Goal: Information Seeking & Learning: Learn about a topic

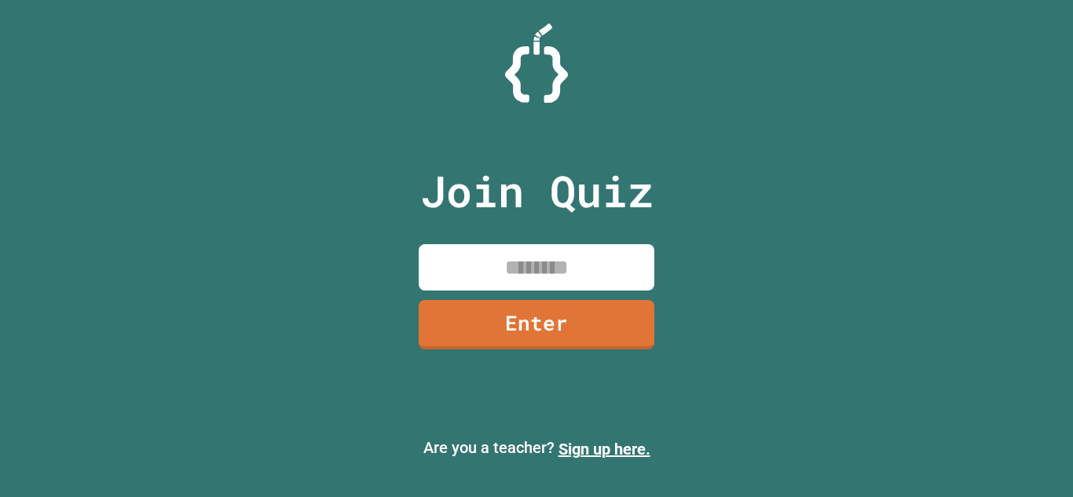
click at [563, 269] on input at bounding box center [537, 267] width 236 height 46
type input "********"
click at [589, 339] on link "Enter" at bounding box center [536, 323] width 226 height 52
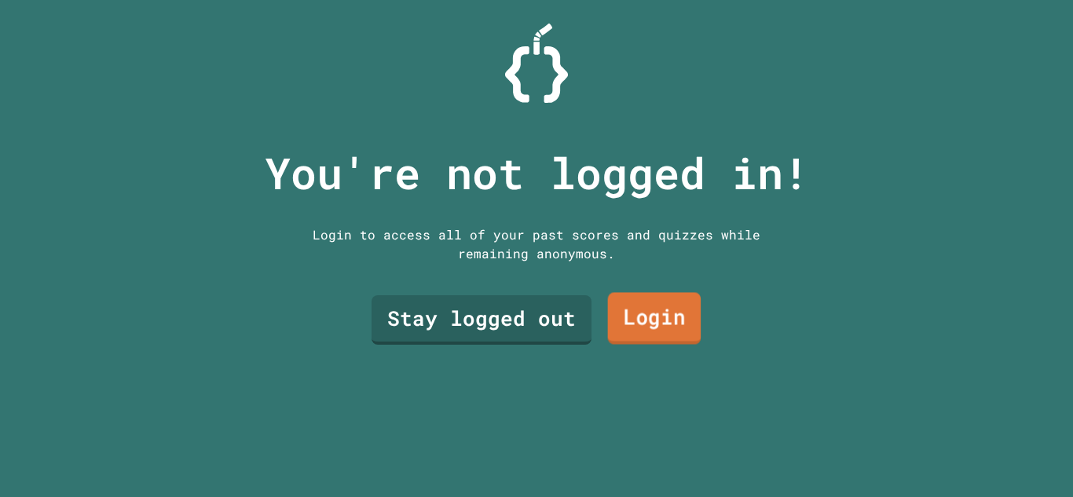
click at [693, 331] on link "Login" at bounding box center [654, 319] width 93 height 52
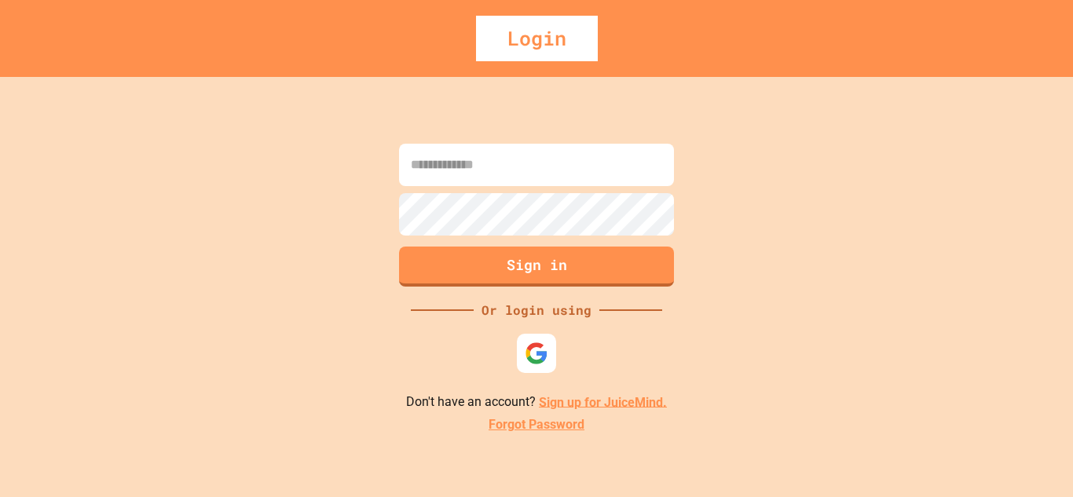
click at [543, 377] on div "Sign in Or login using Don't have an account? Sign up for JuiceMind. Forgot Pas…" at bounding box center [536, 287] width 1073 height 420
click at [541, 372] on div at bounding box center [536, 353] width 43 height 43
click at [536, 345] on img at bounding box center [537, 353] width 26 height 26
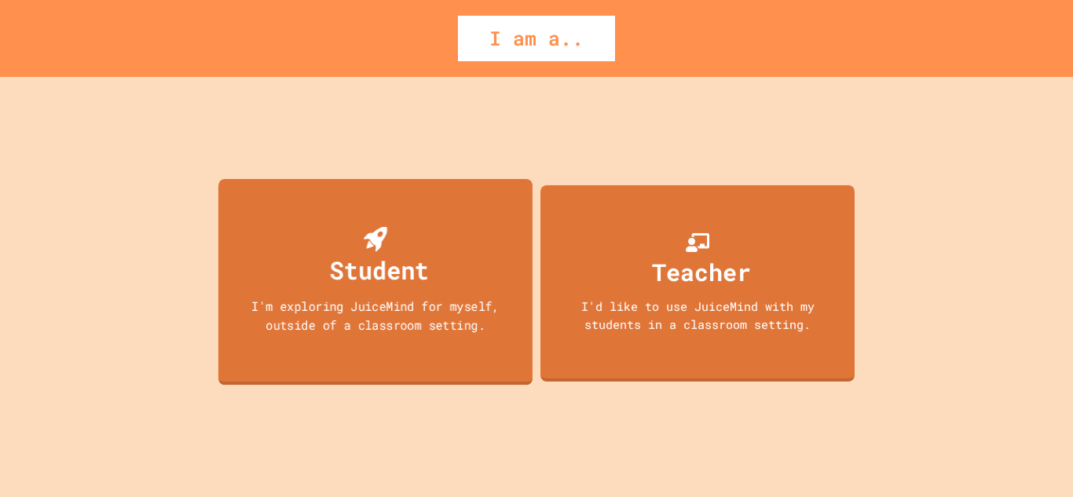
click at [457, 315] on div "I'm exploring JuiceMind for myself, outside of a classroom setting." at bounding box center [375, 315] width 283 height 37
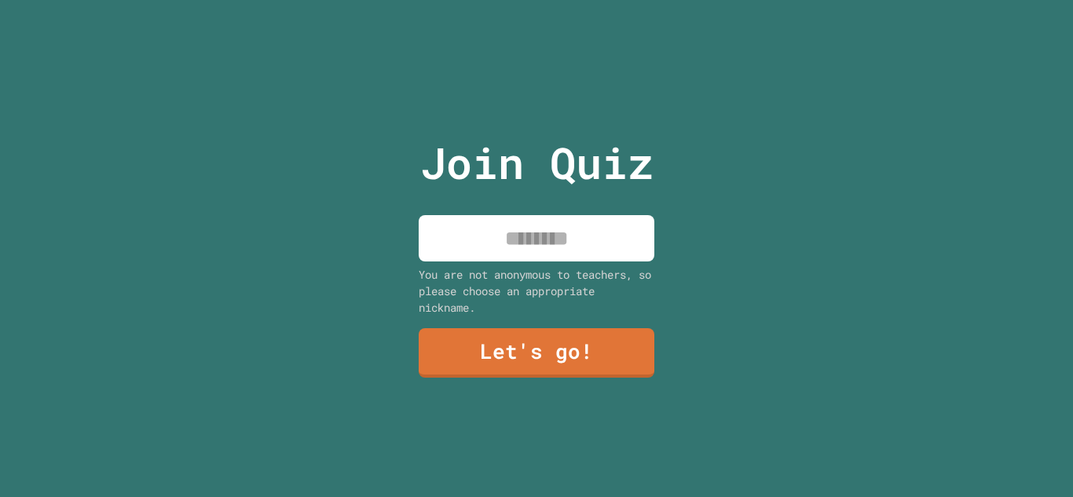
click at [558, 234] on input at bounding box center [537, 238] width 236 height 46
type input "*****"
click at [577, 349] on link "Let's go!" at bounding box center [537, 352] width 234 height 52
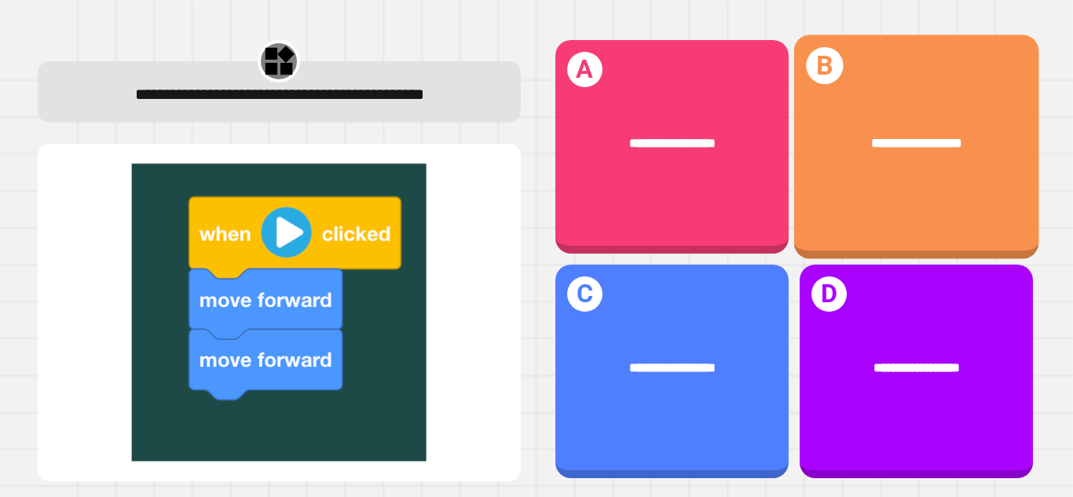
click at [985, 150] on div "**********" at bounding box center [917, 143] width 190 height 20
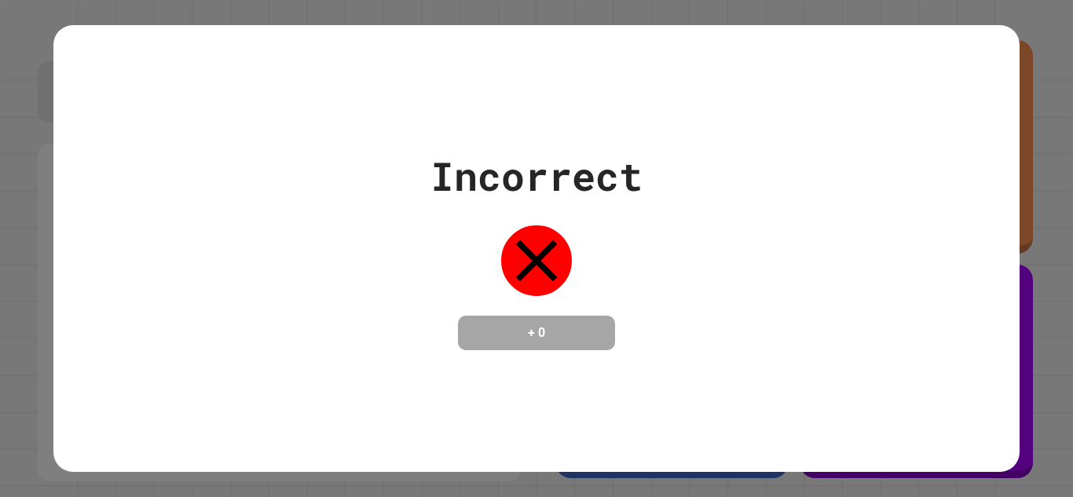
click at [406, 361] on div "Incorrect + 0" at bounding box center [536, 249] width 966 height 448
click at [536, 247] on icon at bounding box center [536, 260] width 71 height 71
click at [501, 338] on h4 "+ 0" at bounding box center [537, 333] width 126 height 19
click at [920, 27] on div "Incorrect + 0" at bounding box center [536, 249] width 966 height 448
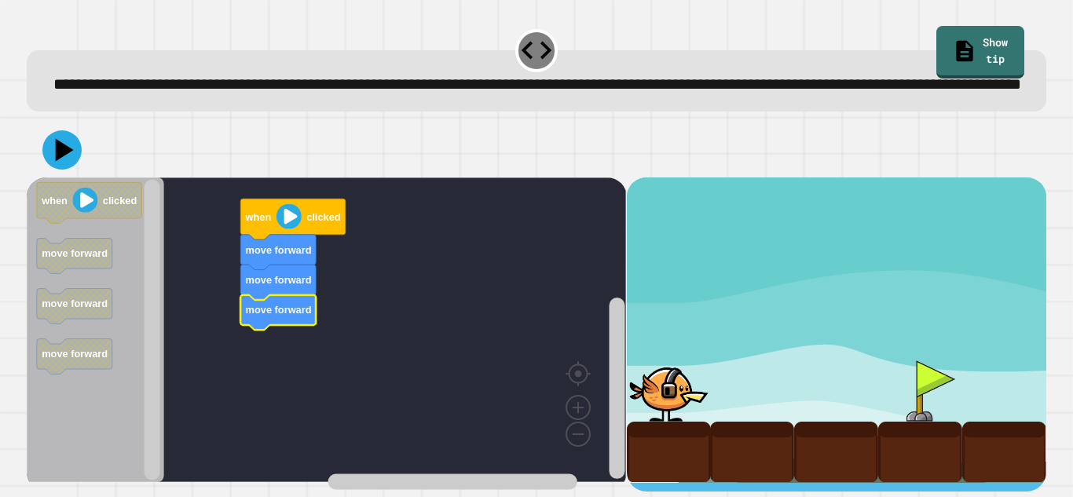
click at [287, 229] on image "Blockly Workspace" at bounding box center [289, 216] width 25 height 25
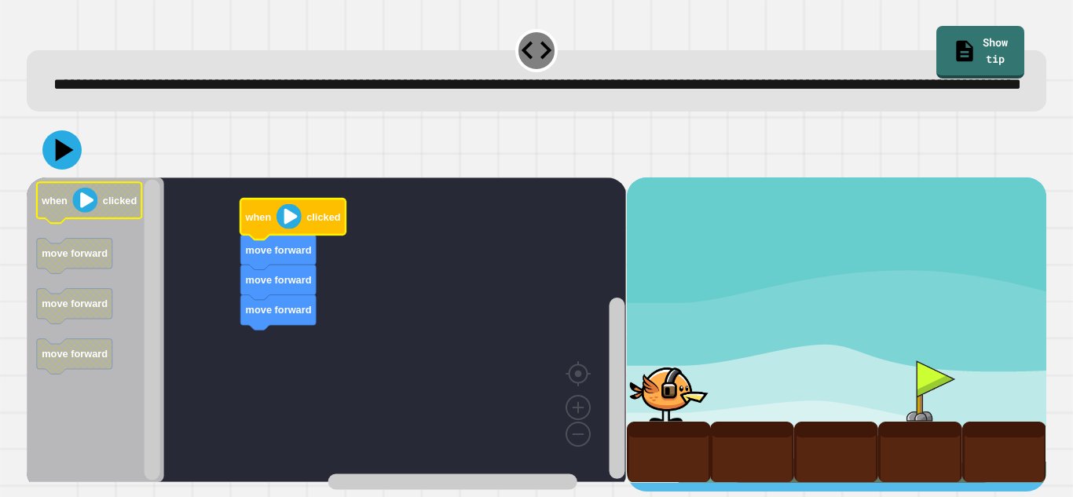
click at [91, 213] on image "Blockly Workspace" at bounding box center [85, 200] width 25 height 25
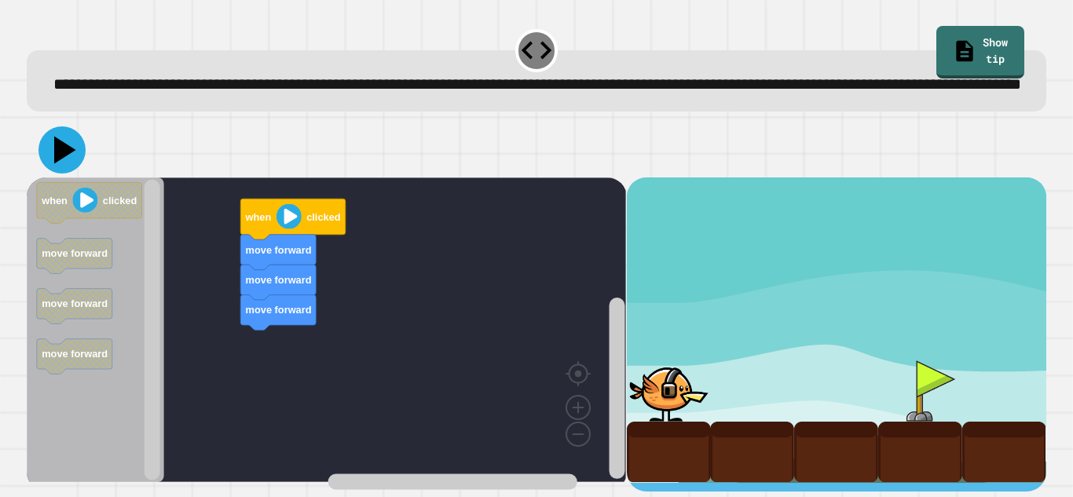
click at [73, 174] on icon at bounding box center [61, 149] width 47 height 47
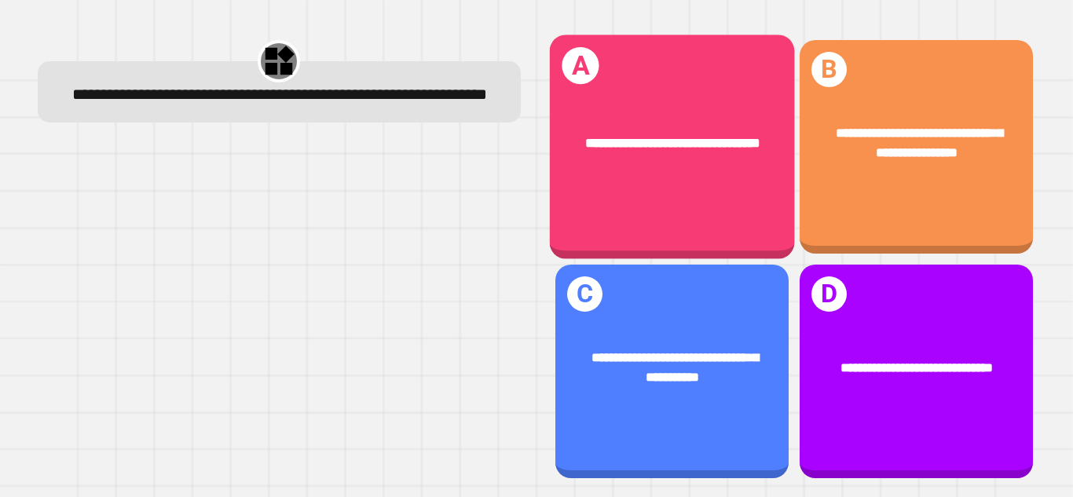
click at [621, 136] on span "**********" at bounding box center [672, 142] width 175 height 13
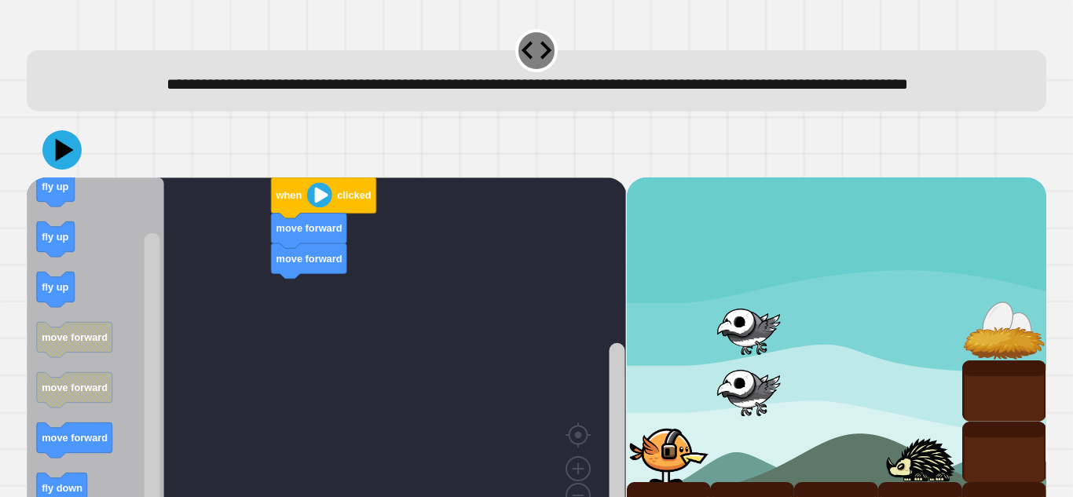
scroll to position [79, 0]
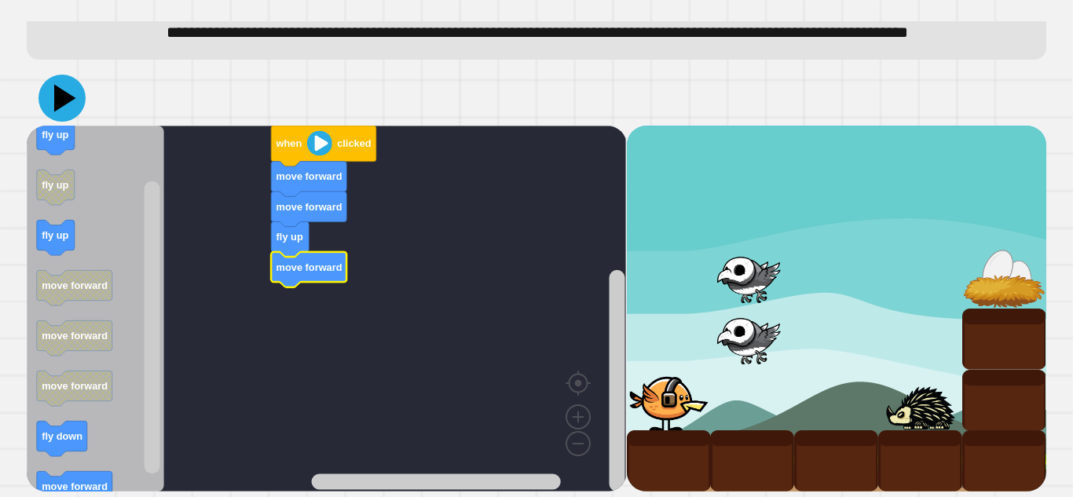
click at [71, 111] on icon at bounding box center [61, 98] width 47 height 47
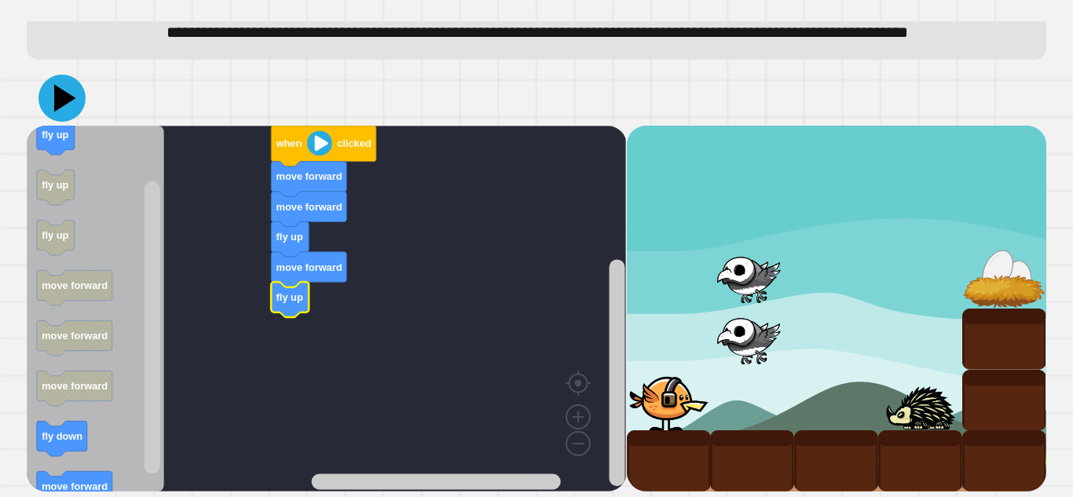
click at [55, 104] on icon at bounding box center [61, 98] width 47 height 47
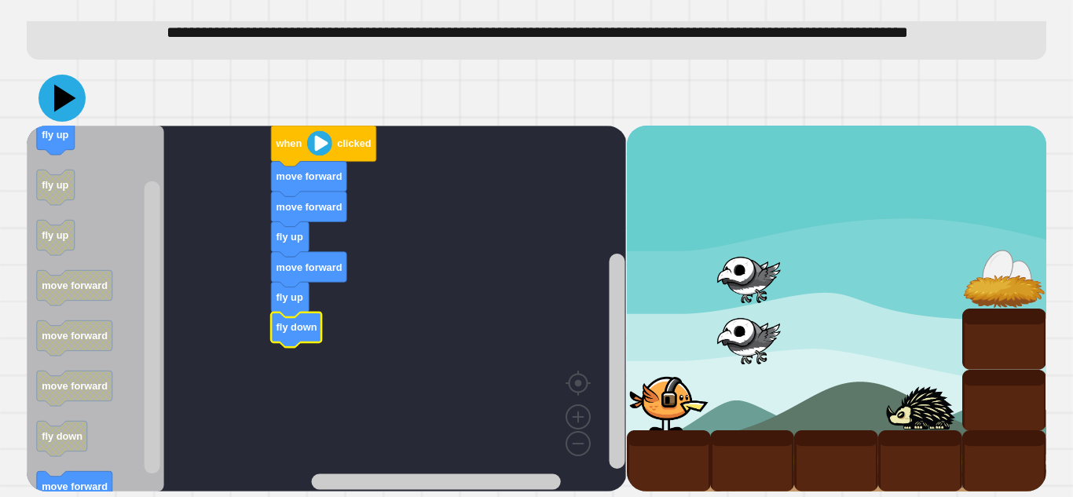
click at [57, 90] on icon at bounding box center [65, 98] width 22 height 27
click at [173, 440] on rect "Blockly Workspace" at bounding box center [326, 309] width 599 height 366
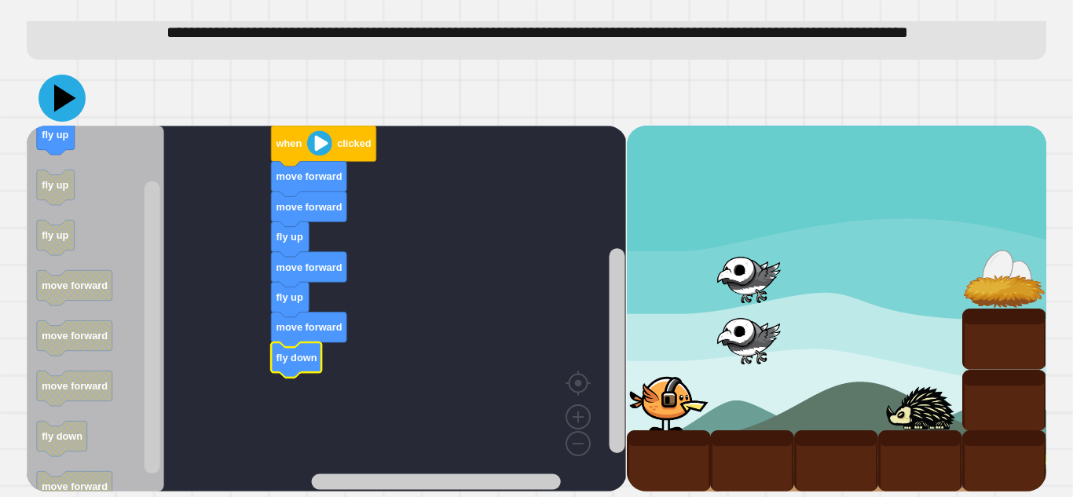
click at [55, 103] on icon at bounding box center [61, 98] width 47 height 47
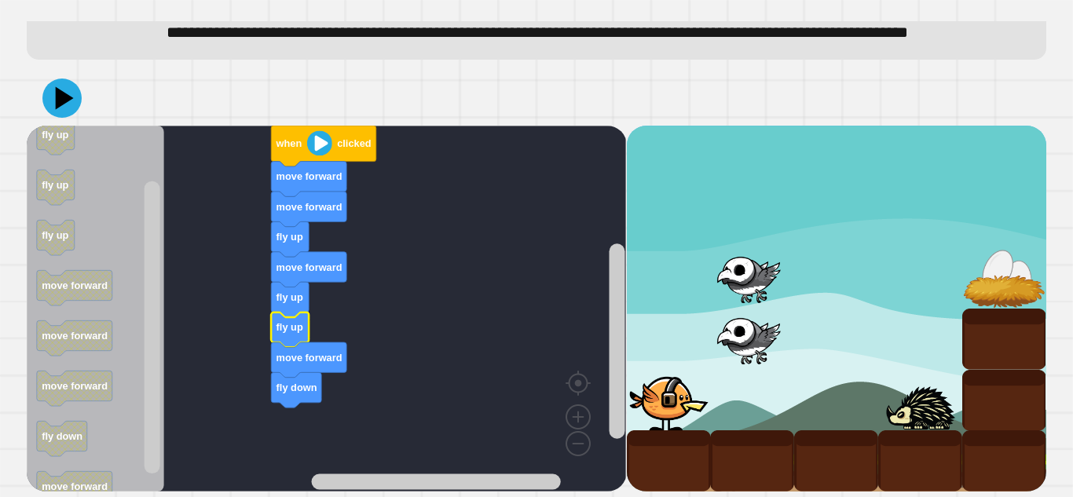
click at [316, 145] on image "Blockly Workspace" at bounding box center [319, 142] width 25 height 25
click at [66, 97] on icon at bounding box center [65, 98] width 22 height 27
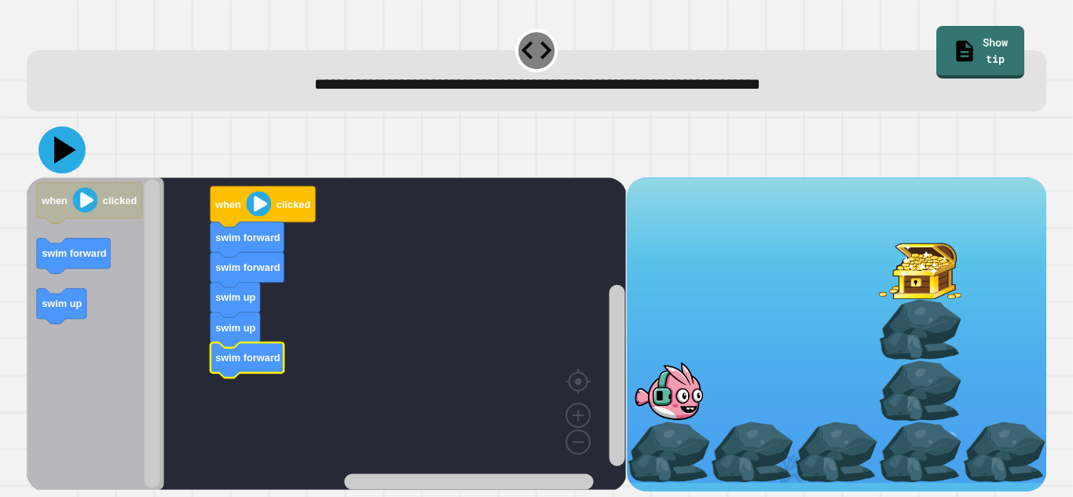
click at [54, 158] on icon at bounding box center [61, 149] width 47 height 47
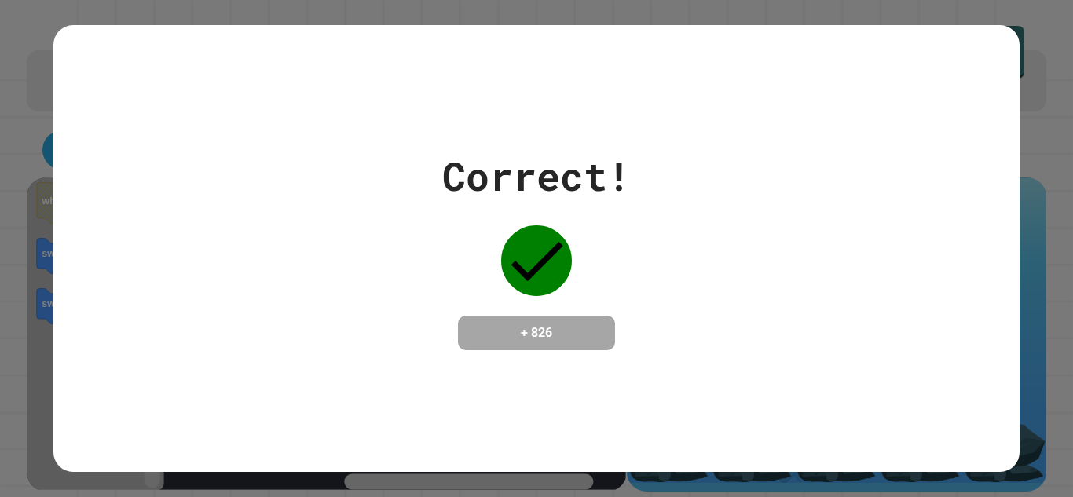
click at [54, 158] on div "Correct! + 826" at bounding box center [536, 248] width 966 height 203
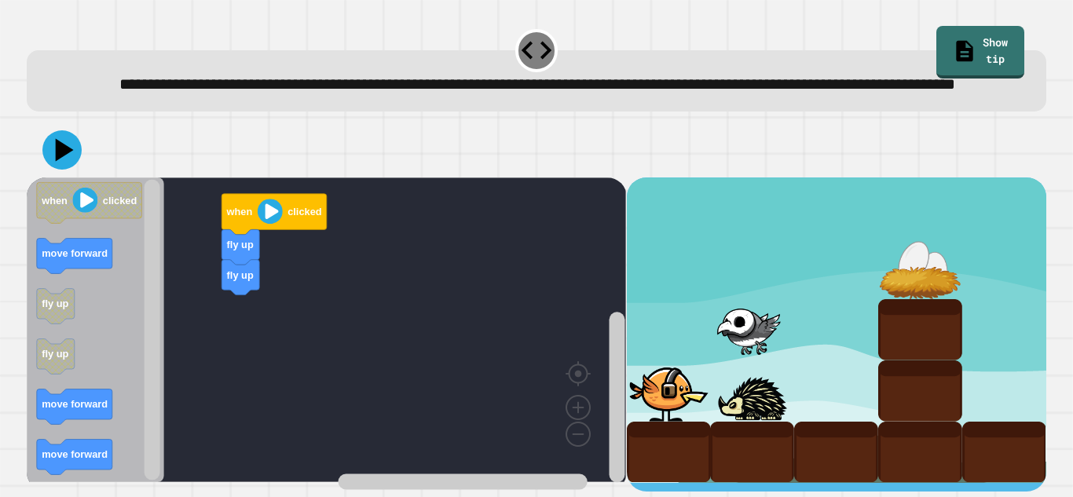
click at [233, 323] on div "when clicked fly up fly up when clicked move forward fly up fly up move forward…" at bounding box center [326, 335] width 599 height 314
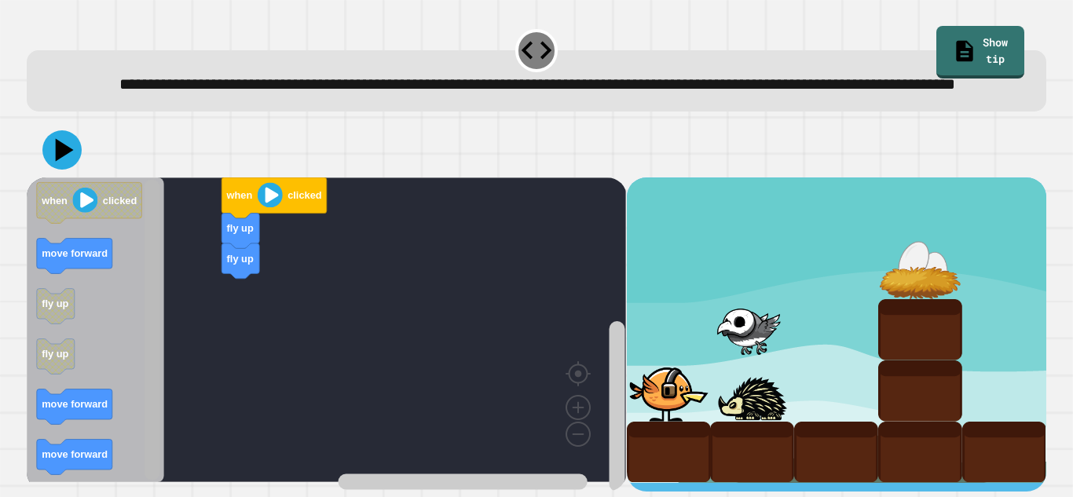
scroll to position [17, 0]
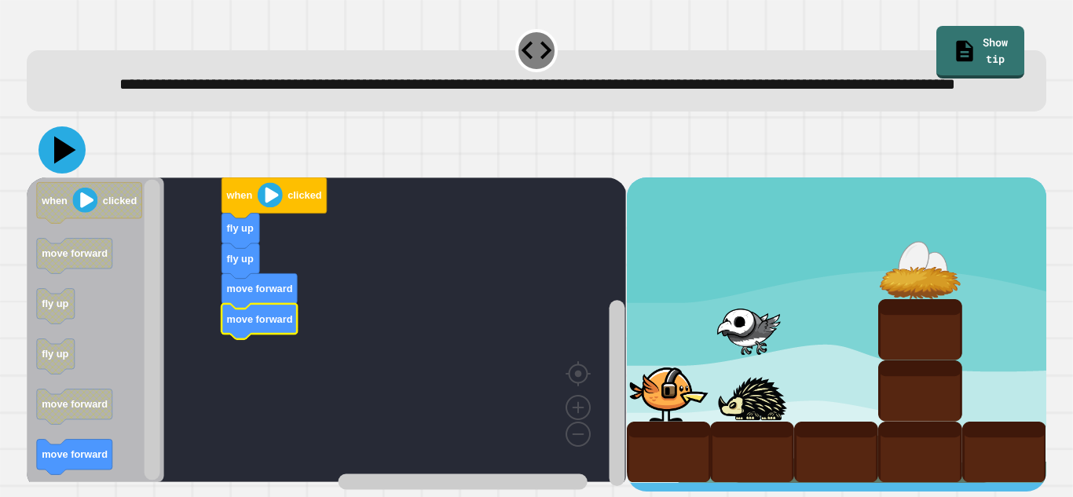
click at [67, 165] on icon at bounding box center [61, 149] width 47 height 47
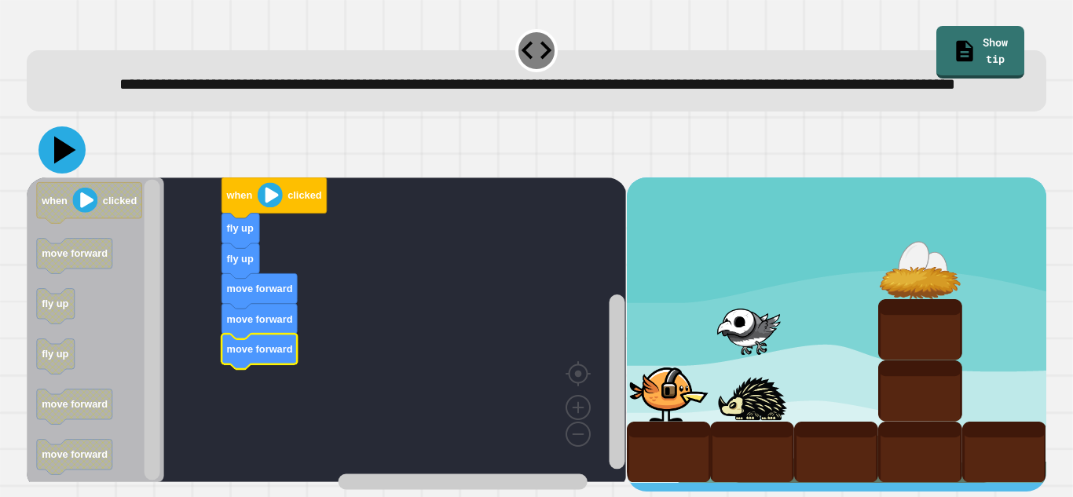
click at [75, 173] on icon at bounding box center [61, 149] width 47 height 47
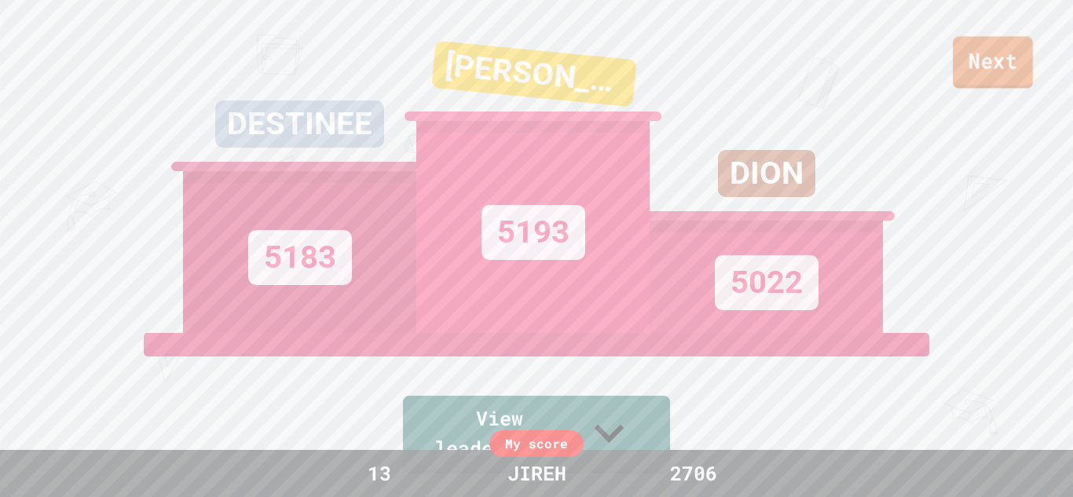
click at [987, 46] on link "Next" at bounding box center [993, 62] width 80 height 52
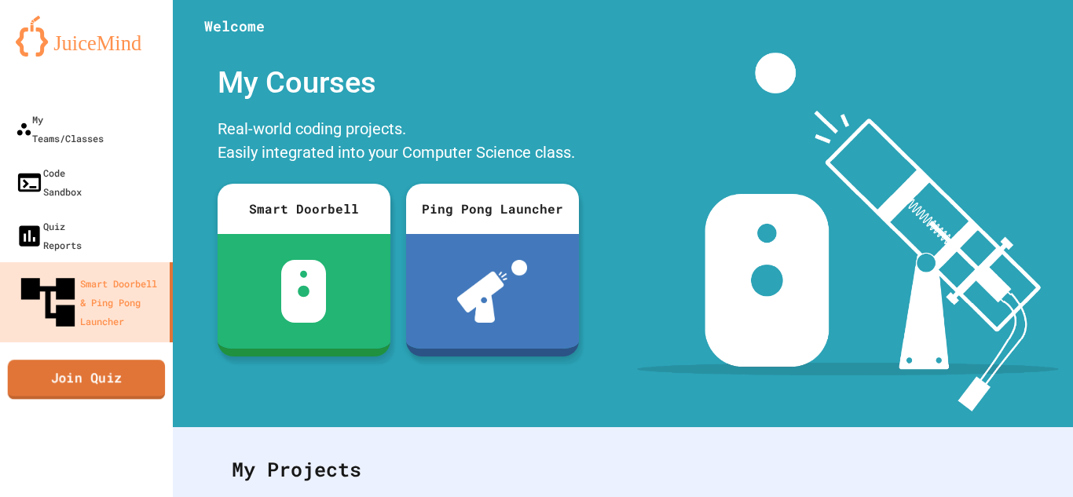
click at [133, 360] on link "Join Quiz" at bounding box center [87, 379] width 158 height 39
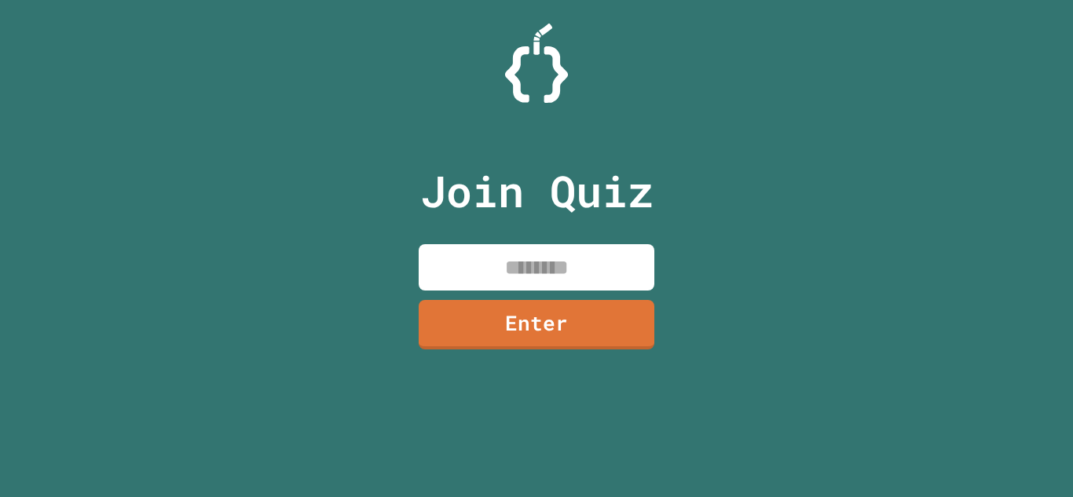
click at [444, 279] on input at bounding box center [537, 267] width 236 height 46
type input "********"
click at [451, 335] on link "Enter" at bounding box center [536, 323] width 233 height 52
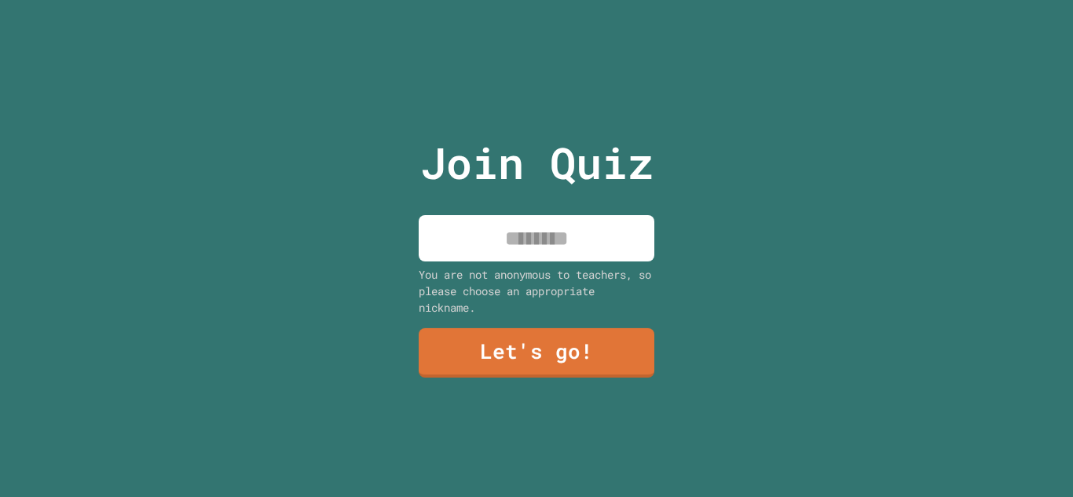
click at [548, 253] on input at bounding box center [537, 238] width 236 height 46
type input "*****"
click at [581, 386] on div "Join Quiz ***** You are not anonymous to teachers, so please choose an appropri…" at bounding box center [537, 248] width 265 height 497
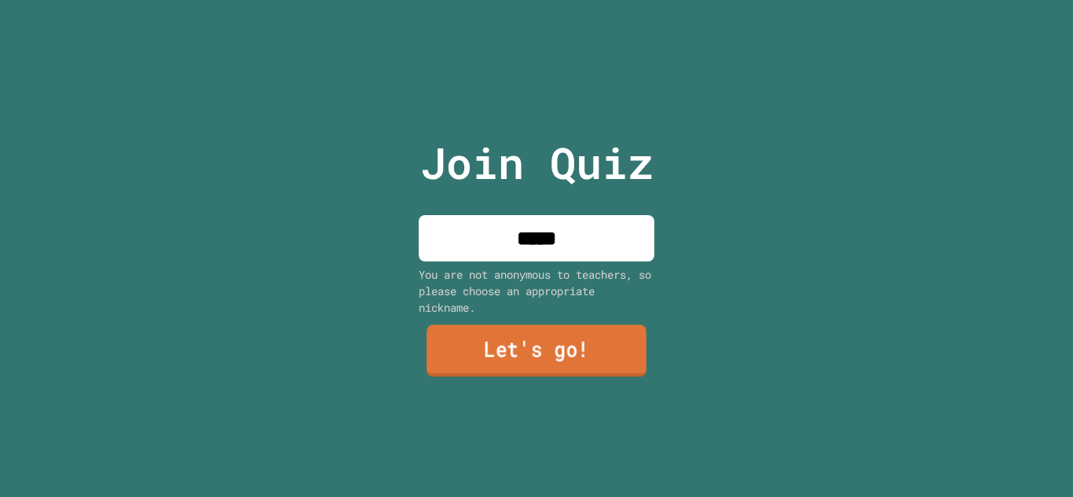
click at [601, 345] on link "Let's go!" at bounding box center [537, 351] width 220 height 52
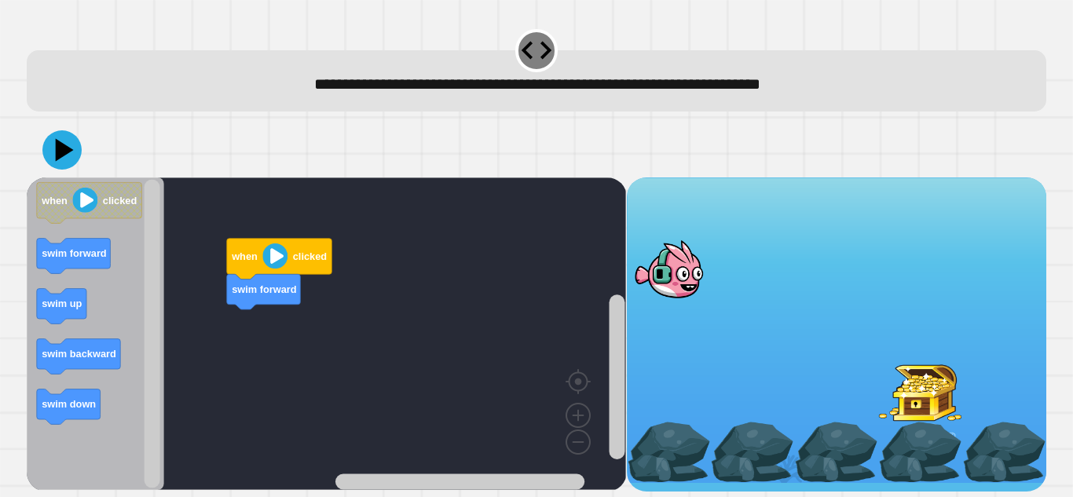
click at [261, 310] on div "when clicked swim forward when clicked swim forward swim up swim backward swim …" at bounding box center [326, 335] width 599 height 314
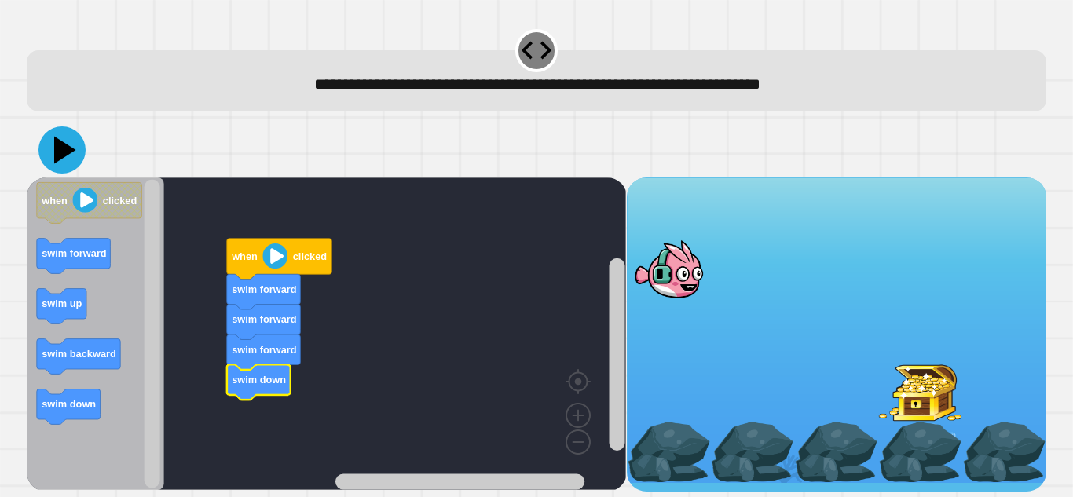
click at [54, 146] on icon at bounding box center [61, 149] width 47 height 47
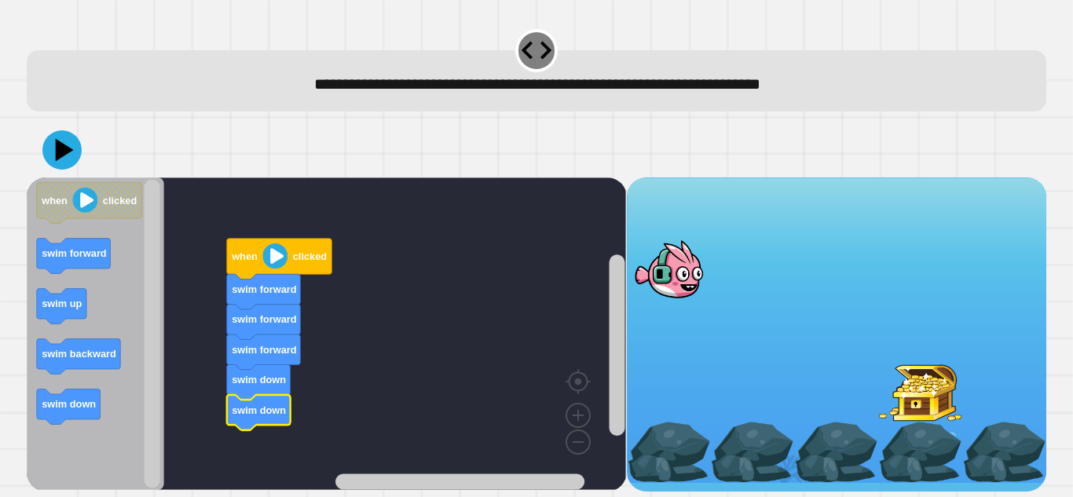
click at [85, 152] on div at bounding box center [537, 150] width 1020 height 55
click at [62, 148] on icon at bounding box center [65, 150] width 22 height 27
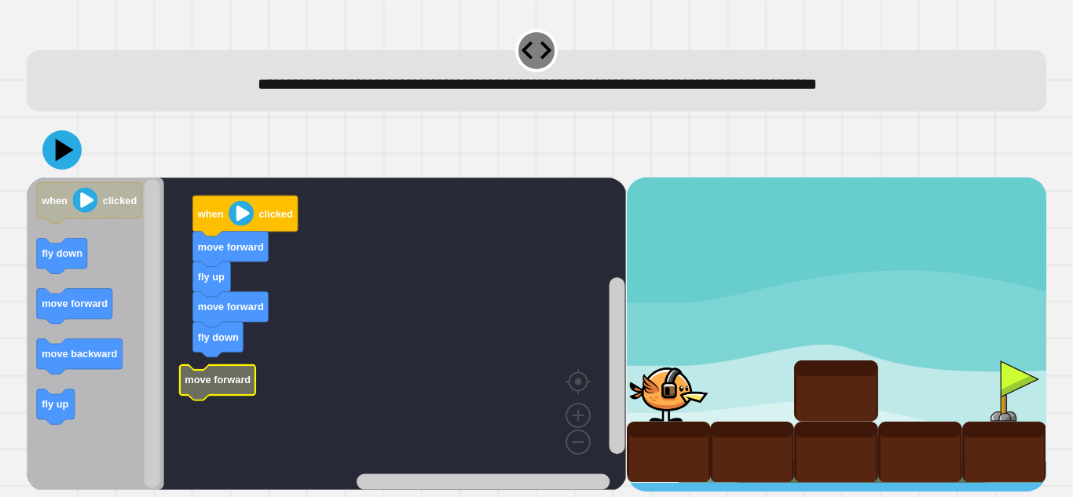
click at [209, 380] on text "move forward" at bounding box center [218, 380] width 66 height 12
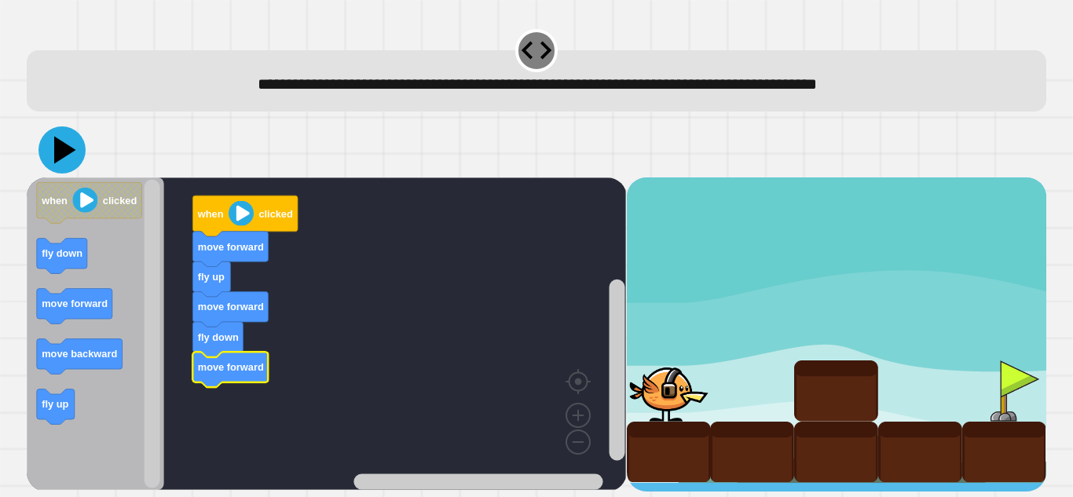
click at [74, 147] on icon at bounding box center [61, 149] width 47 height 47
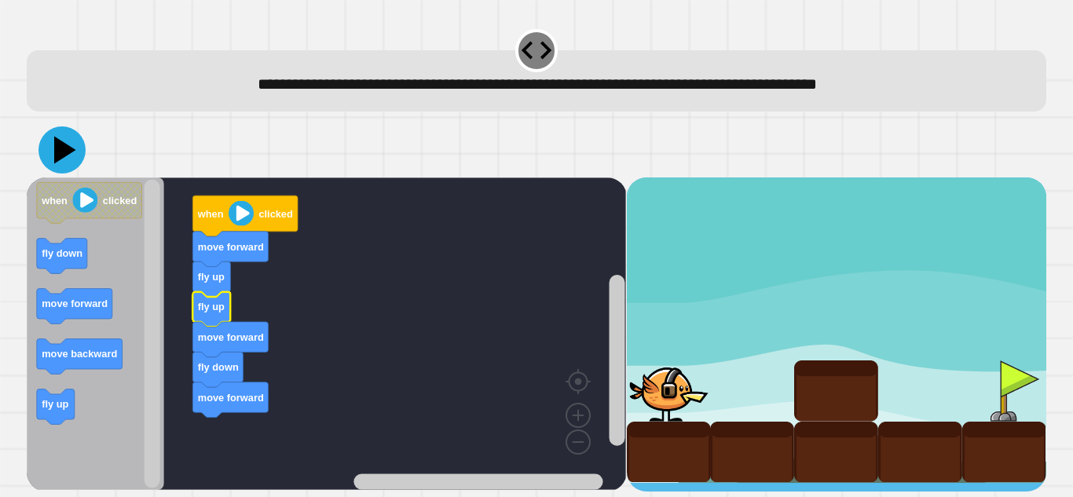
click at [51, 153] on icon at bounding box center [61, 149] width 47 height 47
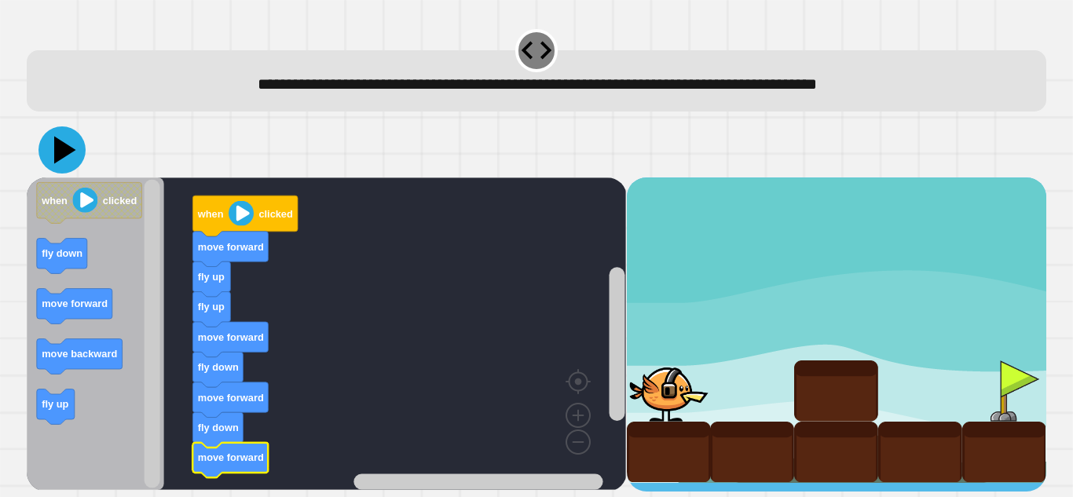
click at [49, 150] on icon at bounding box center [61, 149] width 47 height 47
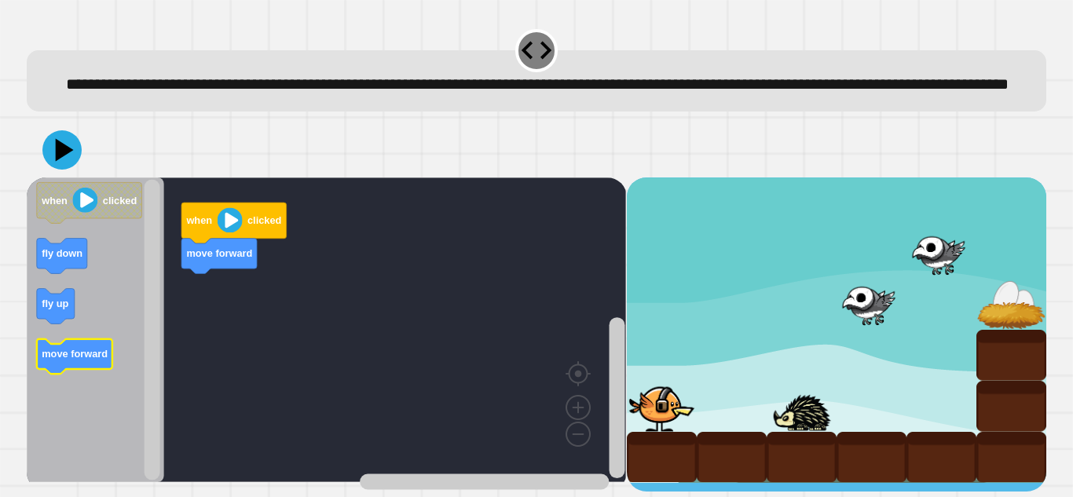
click at [75, 360] on text "move forward" at bounding box center [75, 354] width 66 height 12
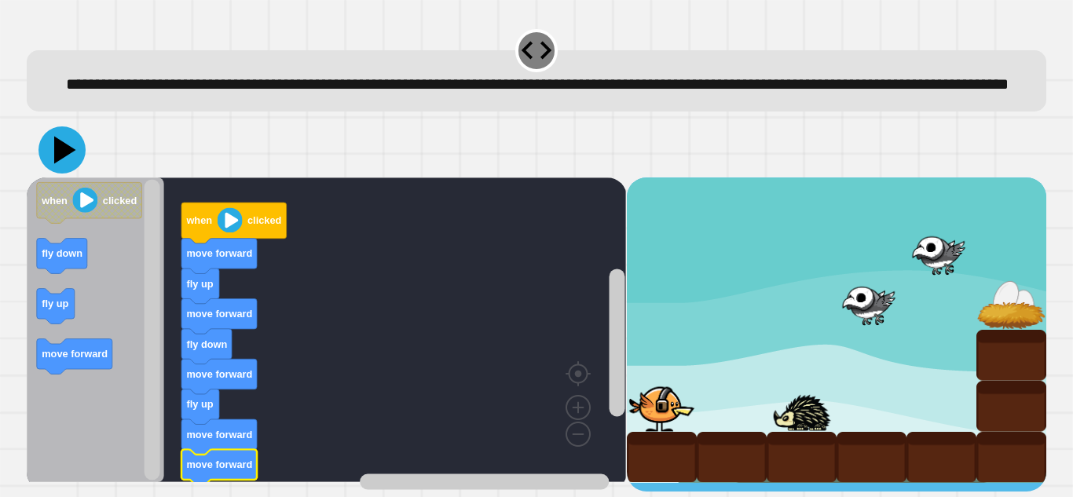
click at [66, 174] on icon at bounding box center [61, 149] width 47 height 47
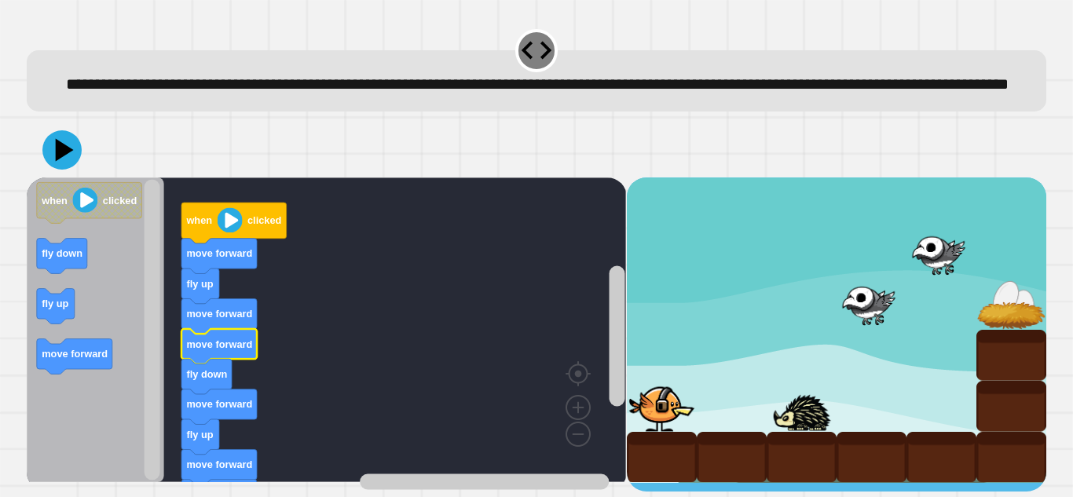
click at [222, 233] on image "Blockly Workspace" at bounding box center [230, 220] width 25 height 25
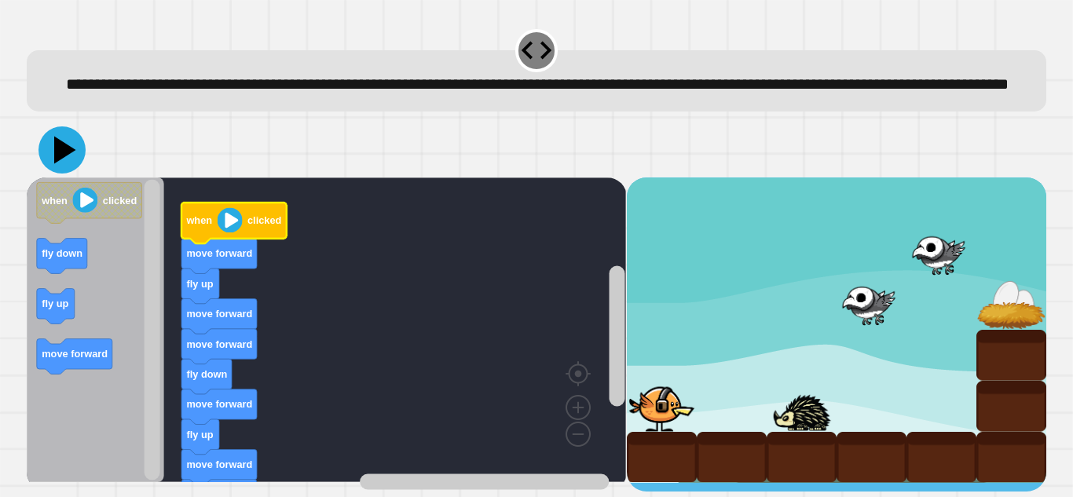
click at [48, 174] on icon at bounding box center [61, 149] width 47 height 47
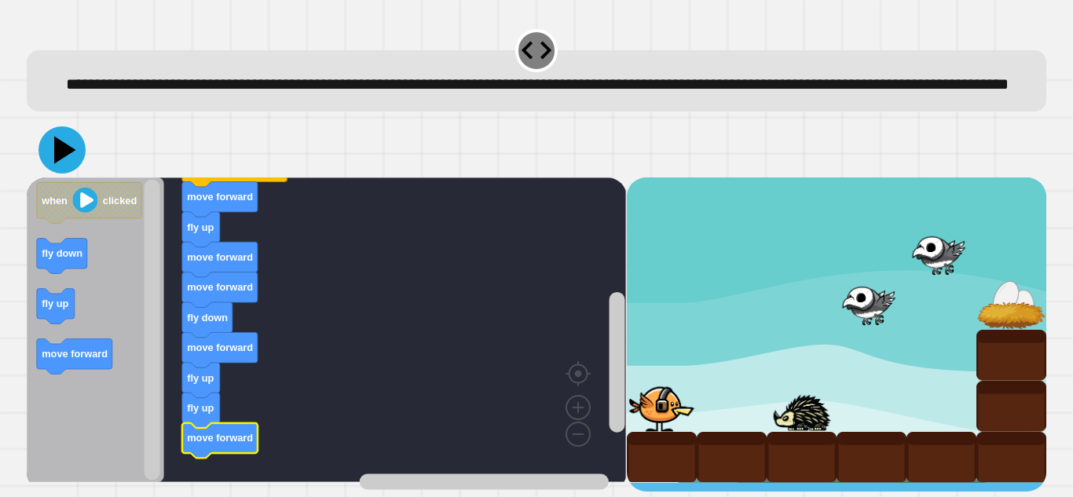
click at [66, 164] on icon at bounding box center [65, 150] width 22 height 27
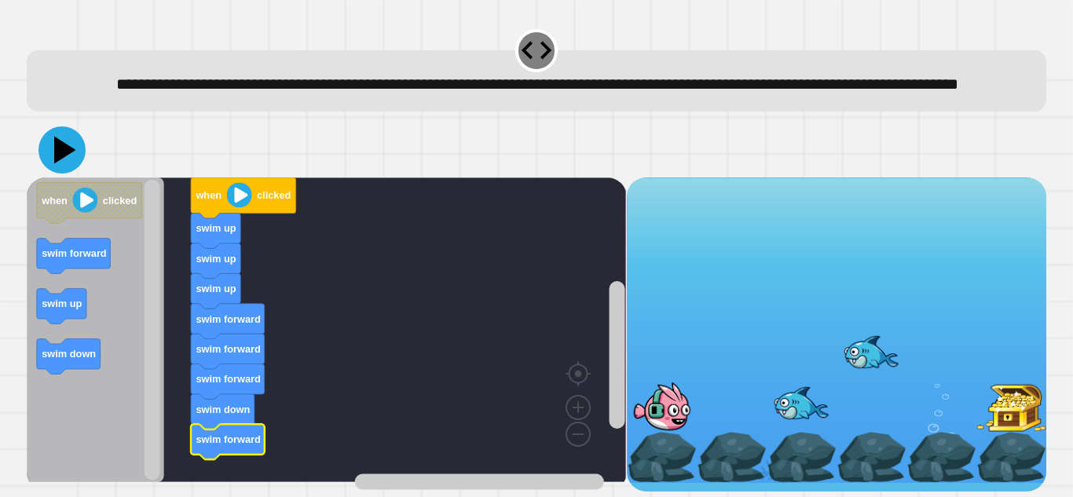
click at [47, 174] on icon at bounding box center [61, 149] width 47 height 47
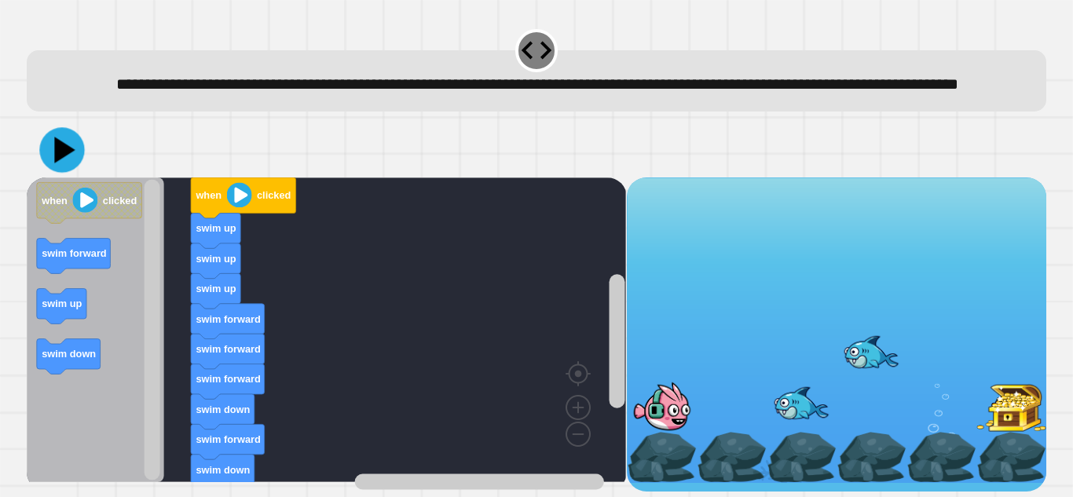
click at [79, 172] on icon at bounding box center [61, 149] width 45 height 45
click at [75, 403] on icon "Blockly Workspace" at bounding box center [95, 330] width 137 height 305
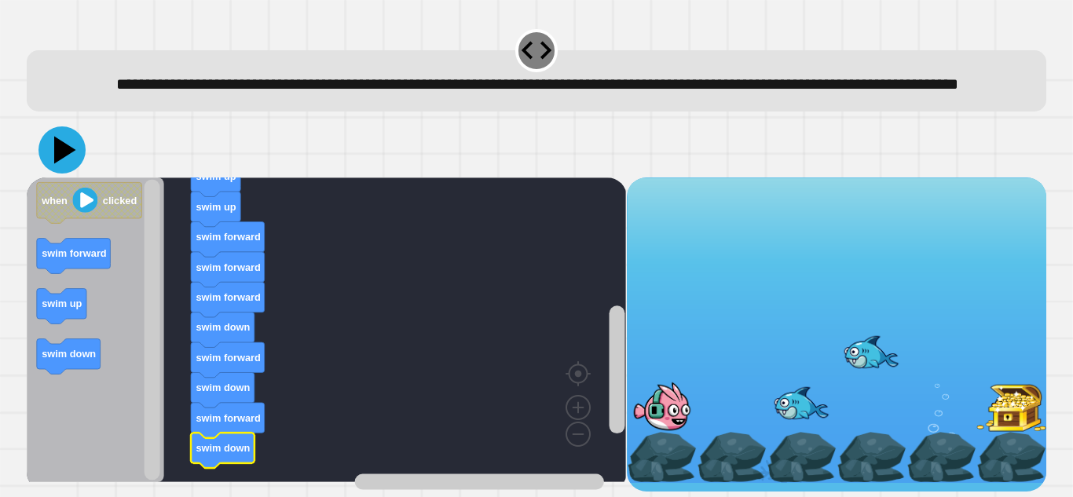
click at [47, 174] on icon at bounding box center [61, 149] width 47 height 47
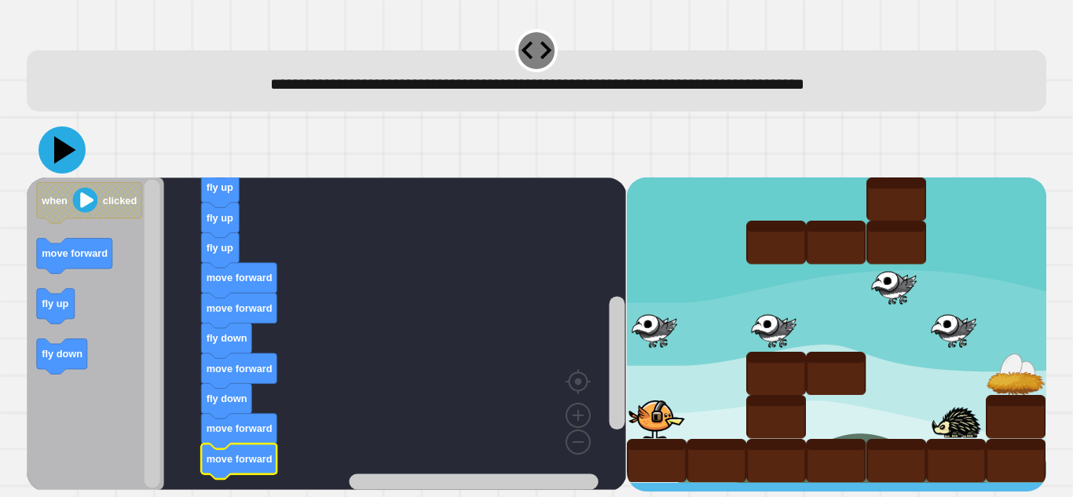
click at [49, 147] on icon at bounding box center [61, 149] width 47 height 47
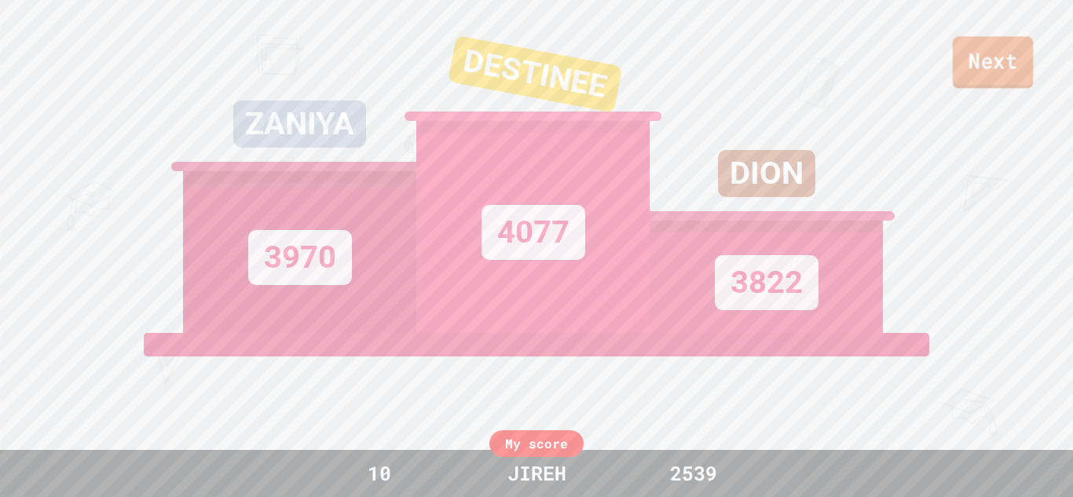
click at [1020, 64] on link "Next" at bounding box center [993, 62] width 81 height 52
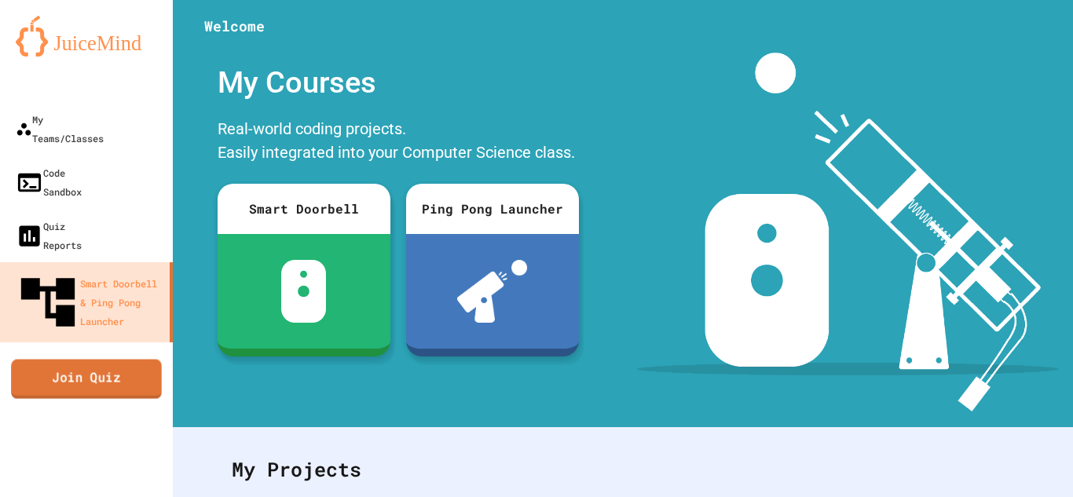
click at [123, 359] on link "Join Quiz" at bounding box center [86, 378] width 151 height 39
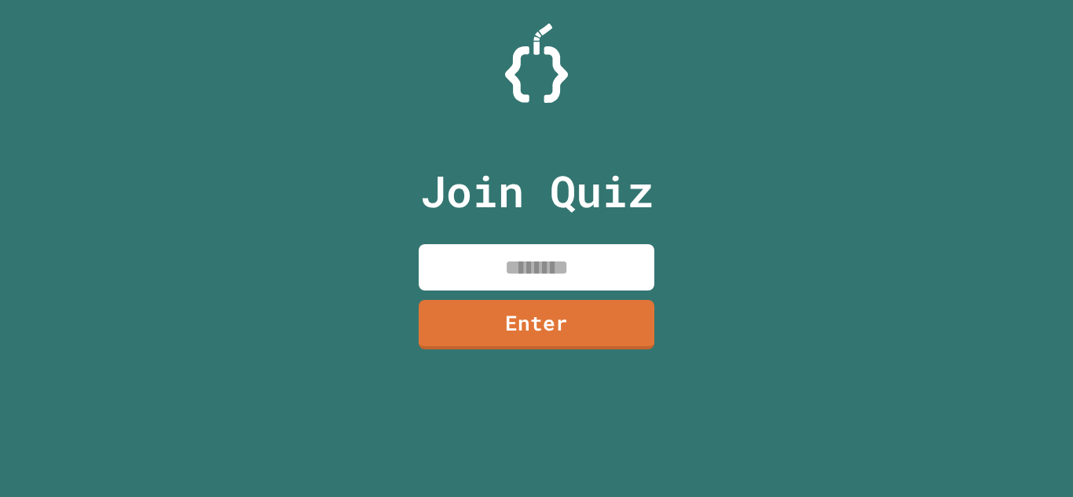
click at [544, 255] on input at bounding box center [537, 267] width 236 height 46
click at [562, 273] on input "*********" at bounding box center [537, 267] width 236 height 46
type input "********"
click at [552, 315] on link "Enter" at bounding box center [537, 324] width 236 height 49
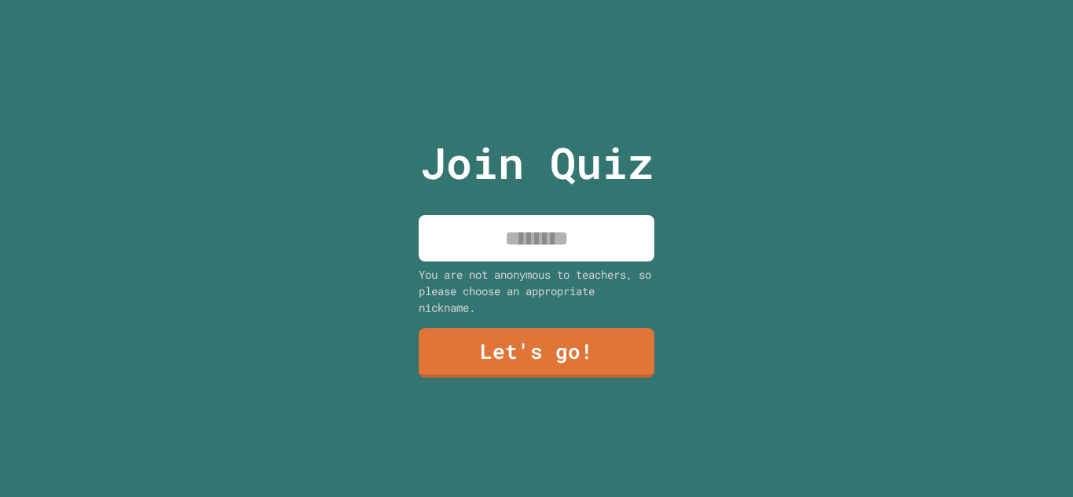
click at [559, 246] on input at bounding box center [537, 238] width 236 height 46
type input "*****"
click at [585, 359] on link "Let's go!" at bounding box center [537, 352] width 236 height 49
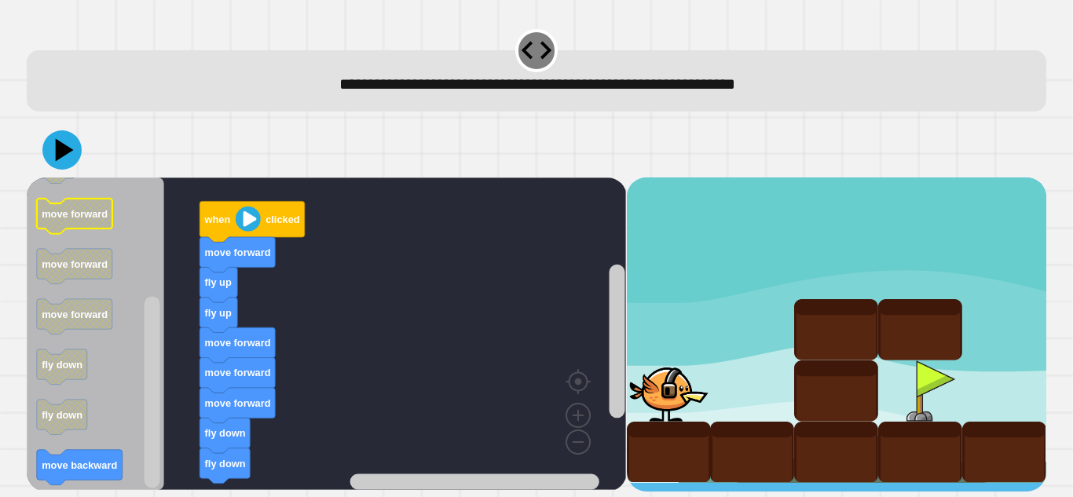
click at [99, 231] on rect "Blockly Workspace" at bounding box center [74, 216] width 75 height 35
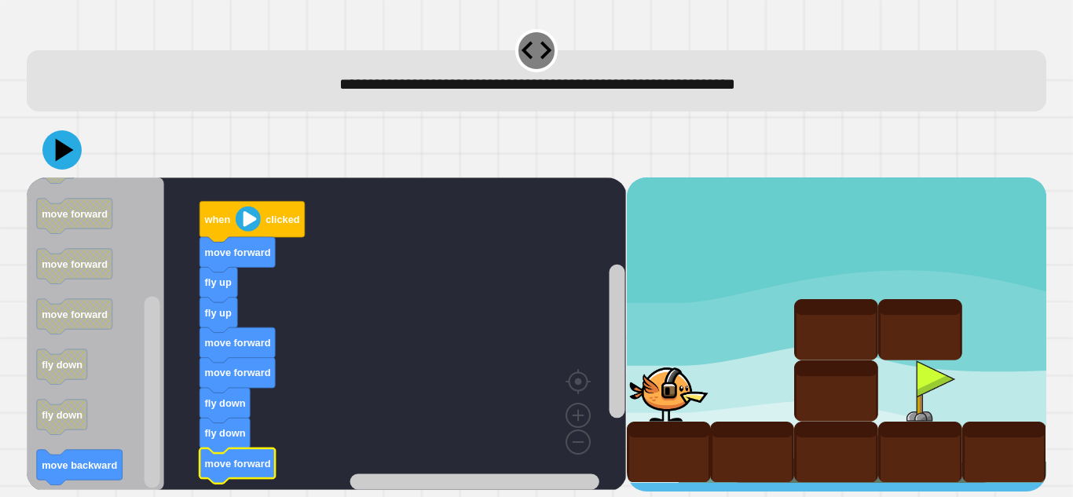
click at [53, 153] on icon at bounding box center [61, 149] width 39 height 39
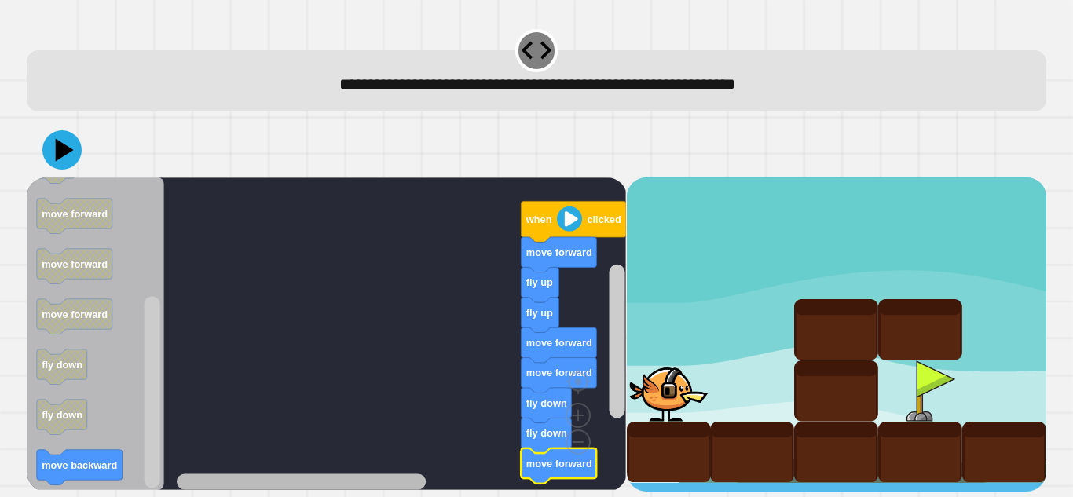
click at [266, 419] on div "when clicked move forward fly up fly up move forward move forward fly down fly …" at bounding box center [326, 335] width 599 height 314
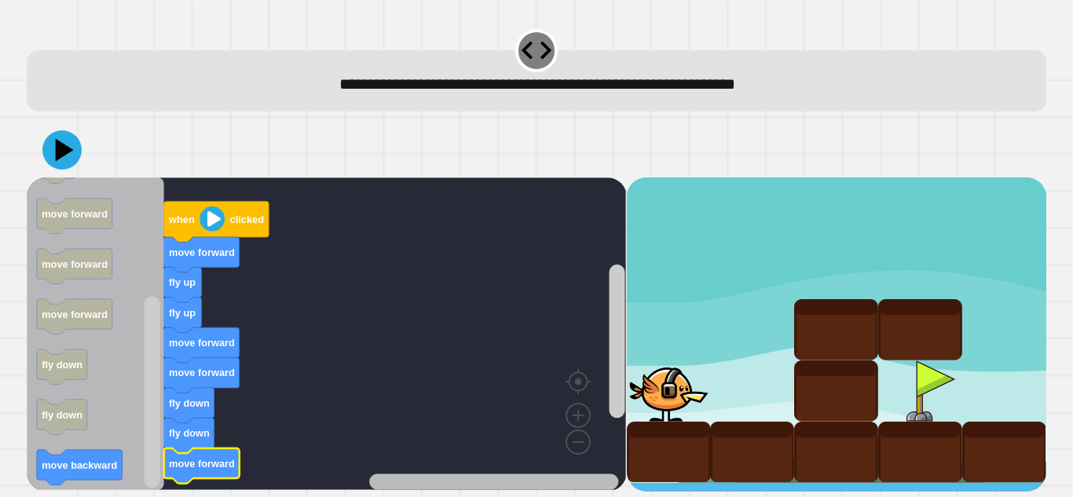
click at [538, 472] on icon "Blockly Workspace" at bounding box center [398, 482] width 442 height 20
click at [277, 425] on rect "Blockly Workspace" at bounding box center [326, 334] width 599 height 313
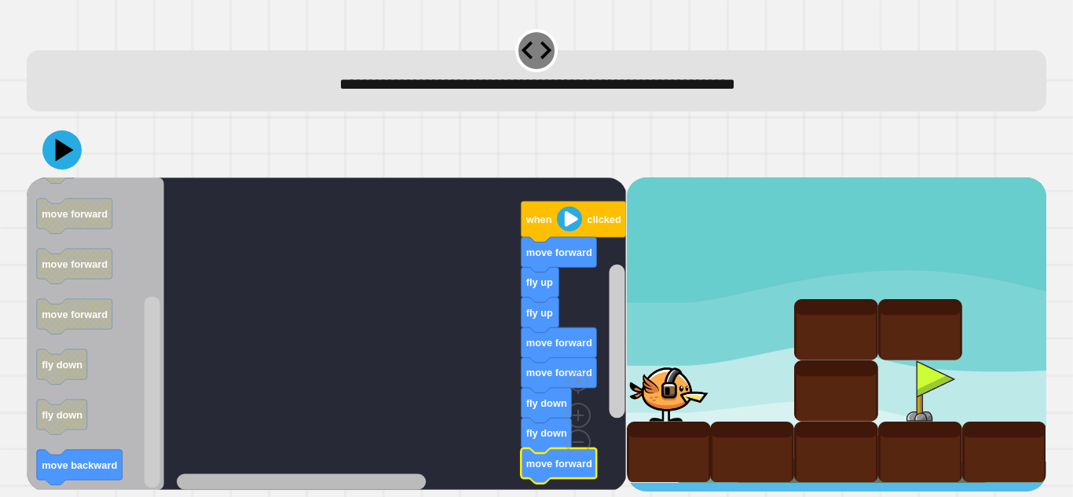
click at [277, 447] on div "when clicked move forward fly up fly up move forward move forward fly down fly …" at bounding box center [326, 335] width 599 height 314
click at [524, 478] on g "Blockly Workspace" at bounding box center [398, 482] width 442 height 20
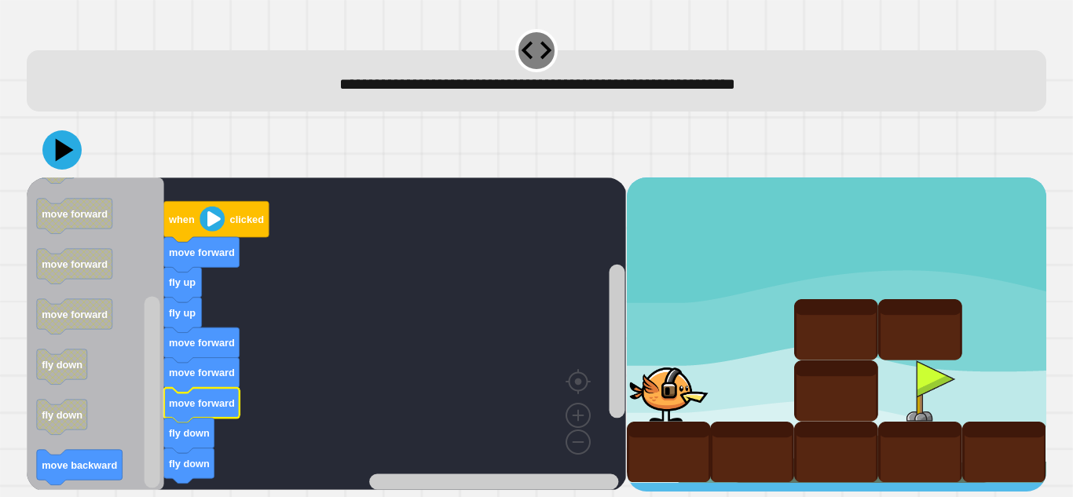
click at [210, 216] on image "Blockly Workspace" at bounding box center [212, 219] width 25 height 25
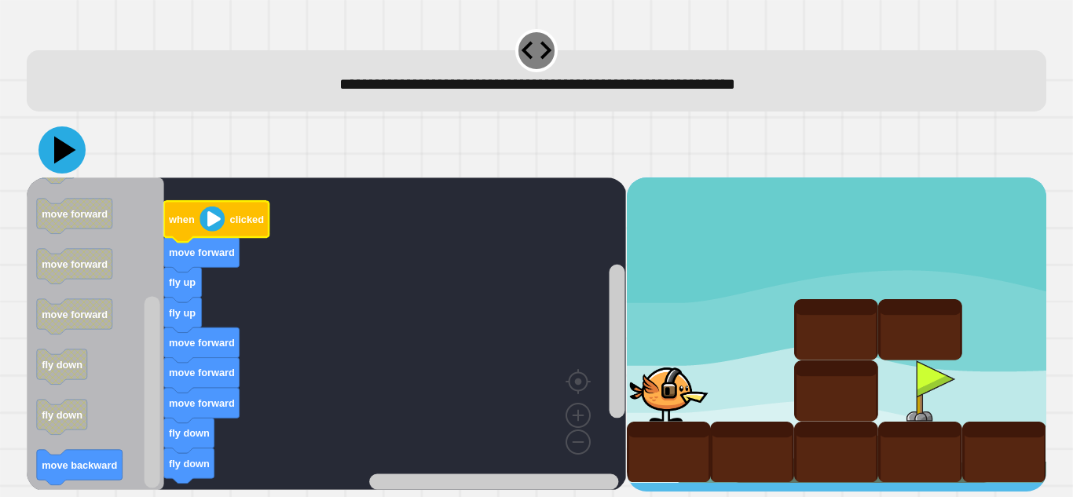
click at [64, 170] on icon at bounding box center [61, 149] width 47 height 47
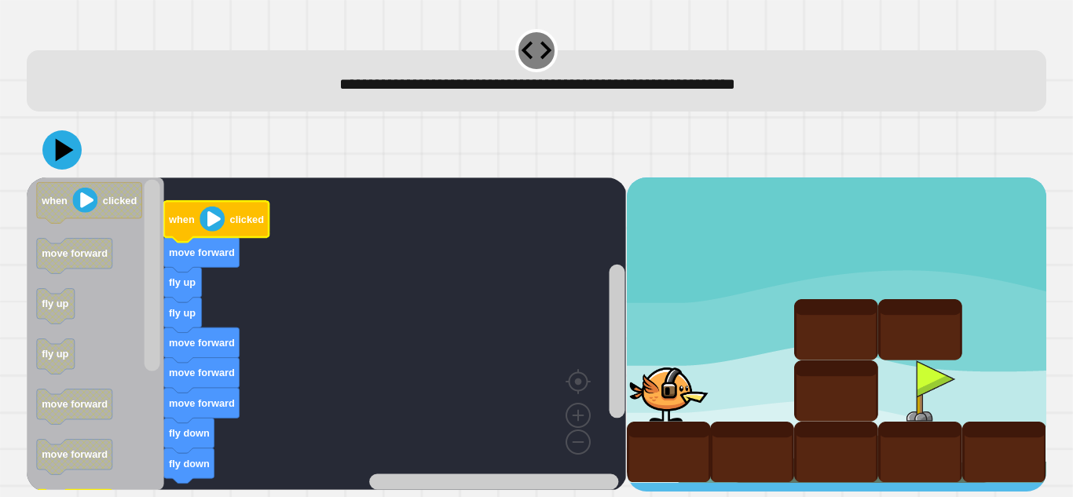
click at [101, 425] on rect "Blockly Workspace" at bounding box center [74, 407] width 75 height 35
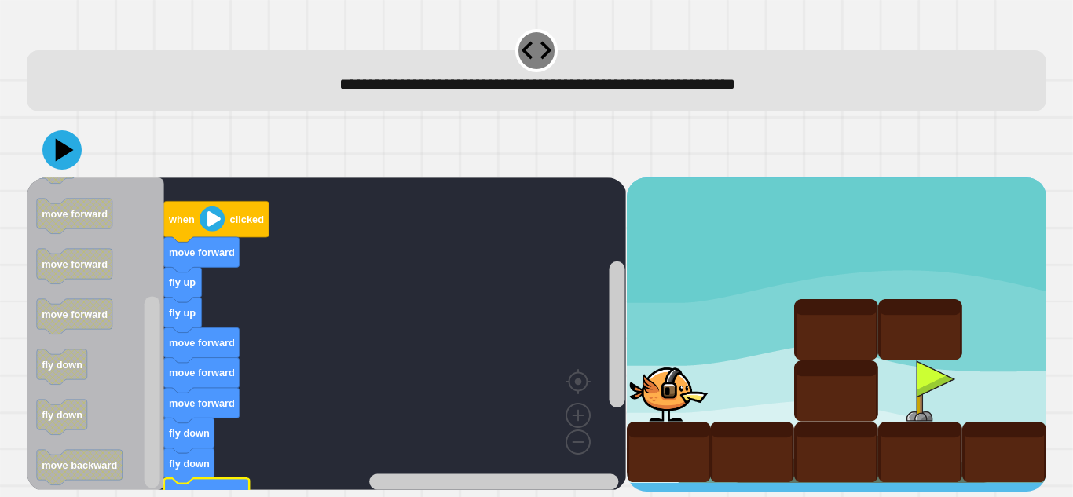
click at [53, 146] on icon at bounding box center [61, 149] width 39 height 39
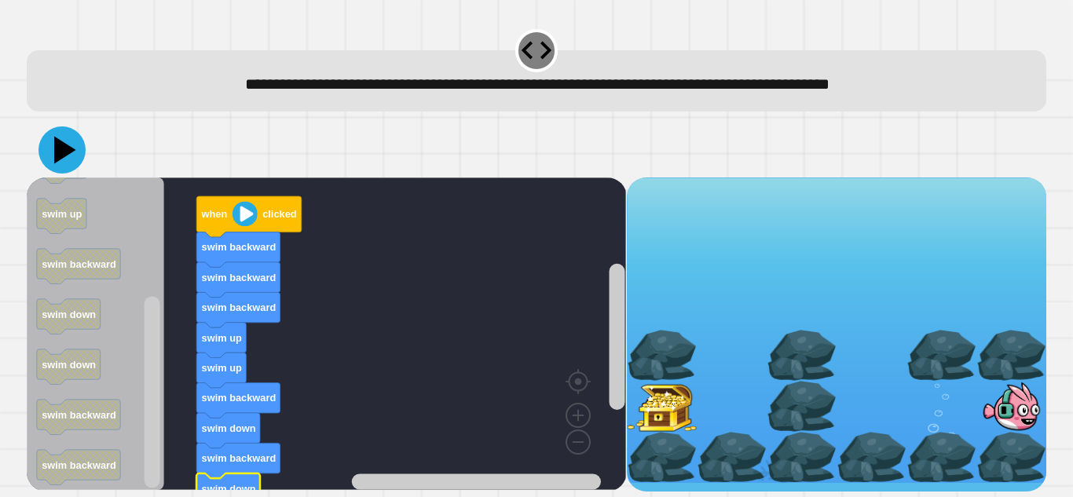
click at [68, 161] on icon at bounding box center [61, 149] width 47 height 47
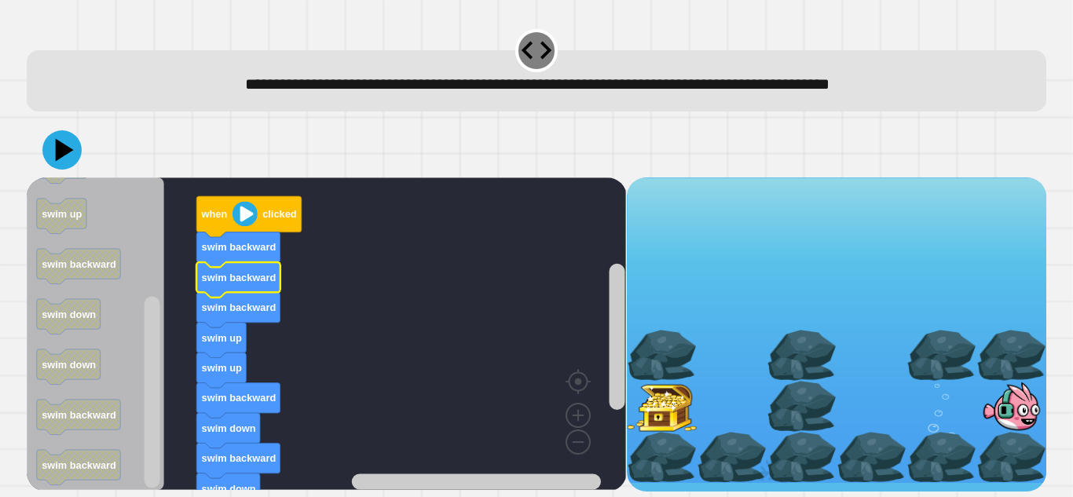
click at [248, 288] on icon "Blockly Workspace" at bounding box center [237, 279] width 83 height 35
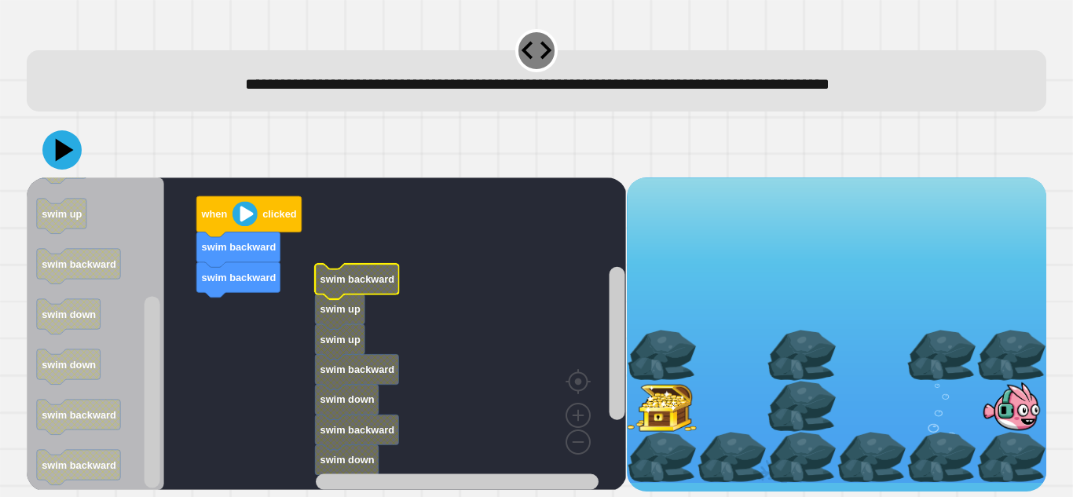
click at [300, 263] on rect "Blockly Workspace" at bounding box center [326, 334] width 599 height 313
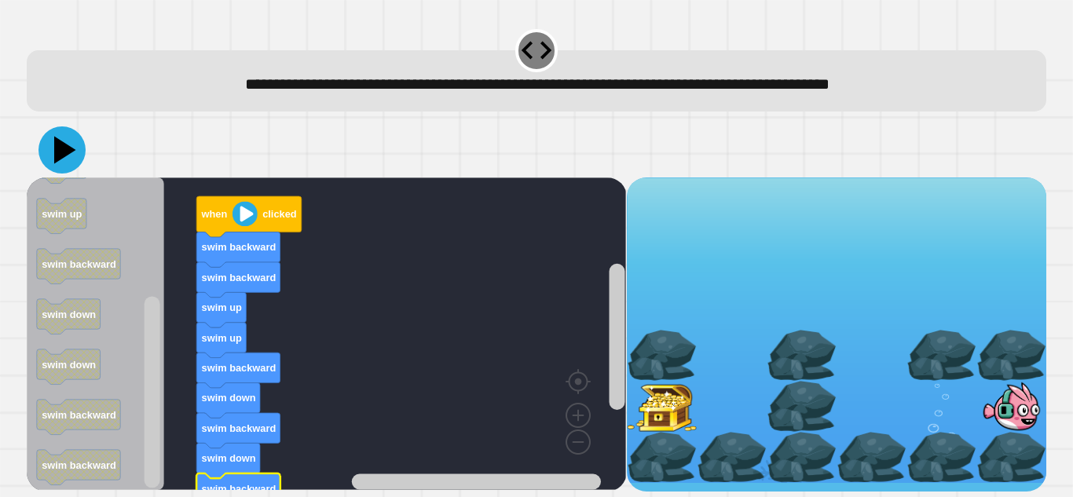
click at [68, 166] on icon at bounding box center [61, 149] width 47 height 47
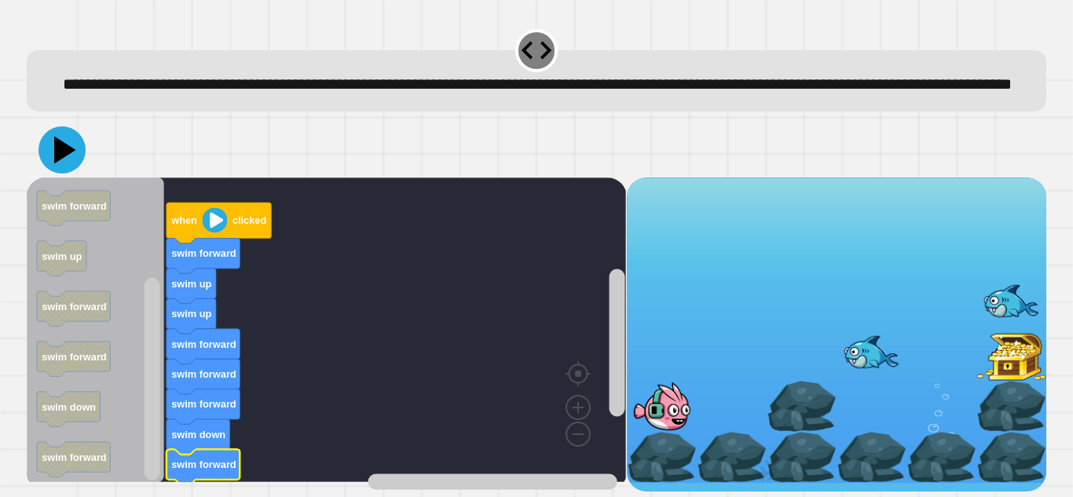
click at [54, 174] on icon at bounding box center [61, 149] width 47 height 47
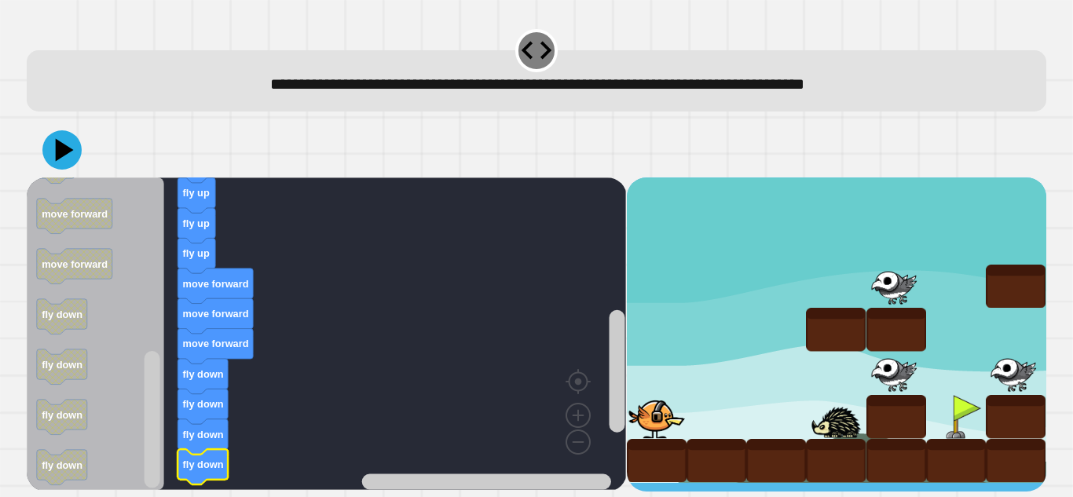
click at [68, 152] on icon at bounding box center [65, 149] width 18 height 23
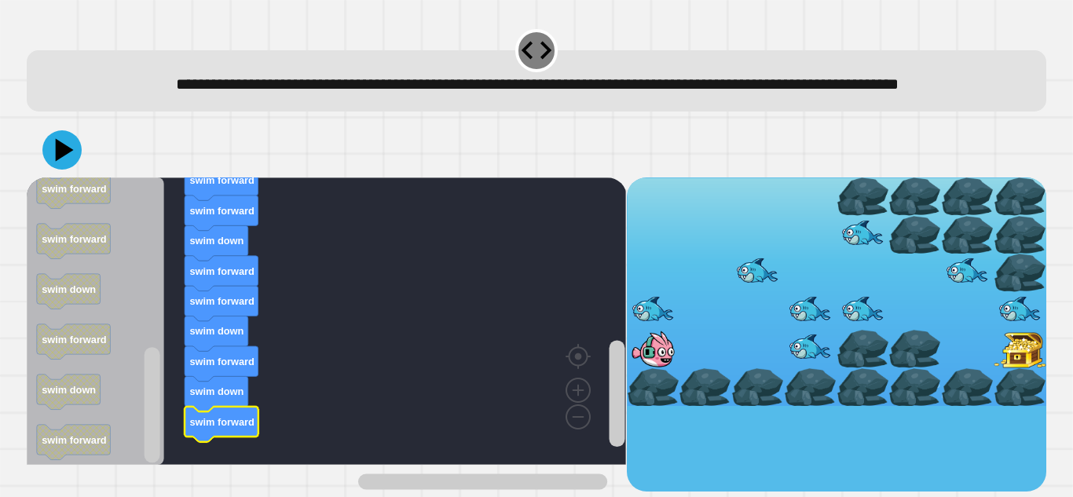
click at [58, 170] on icon at bounding box center [61, 149] width 39 height 39
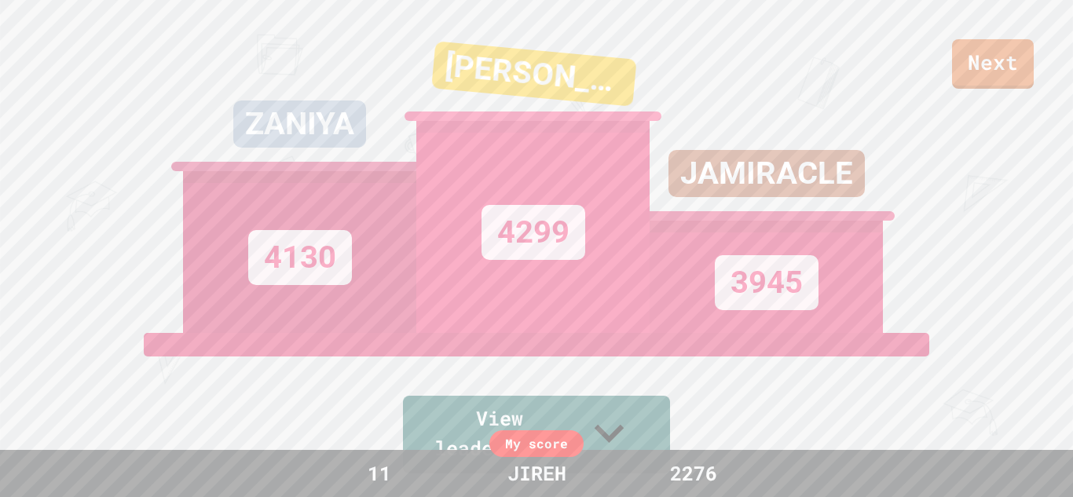
click at [1010, 48] on link "Next" at bounding box center [993, 63] width 82 height 49
